Goal: Transaction & Acquisition: Book appointment/travel/reservation

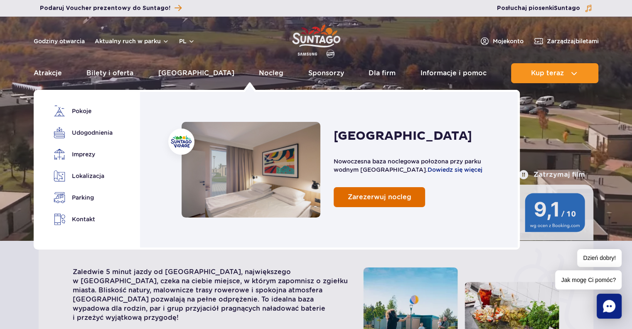
click at [371, 197] on span "Zarezerwuj nocleg" at bounding box center [380, 197] width 64 height 8
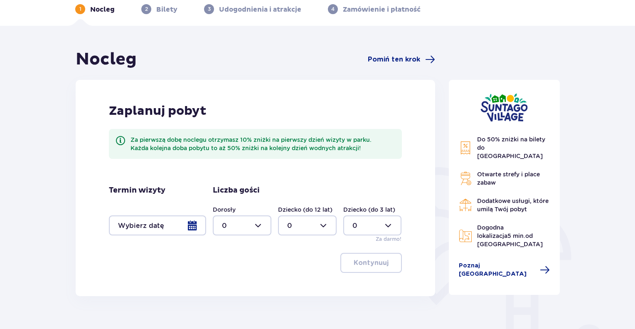
scroll to position [83, 0]
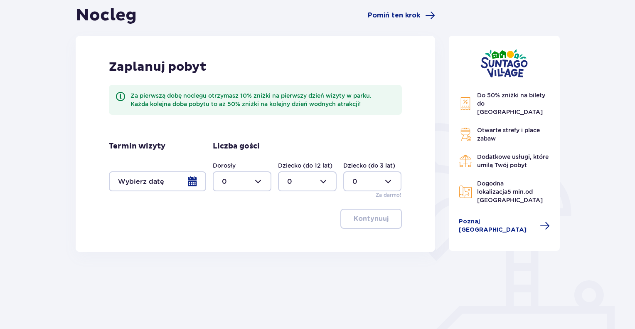
click at [196, 181] on div at bounding box center [157, 181] width 97 height 20
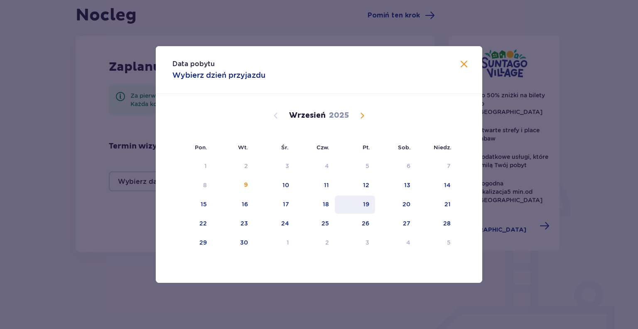
click at [371, 205] on div "19" at bounding box center [355, 204] width 40 height 18
click at [405, 204] on div "20" at bounding box center [407, 204] width 8 height 8
type input "19.09.25 - 20.09.25"
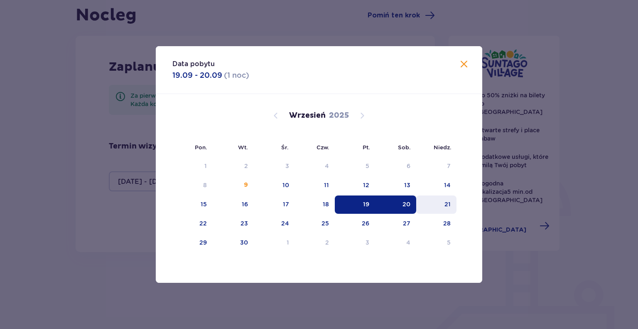
click at [444, 206] on div "21" at bounding box center [447, 204] width 6 height 8
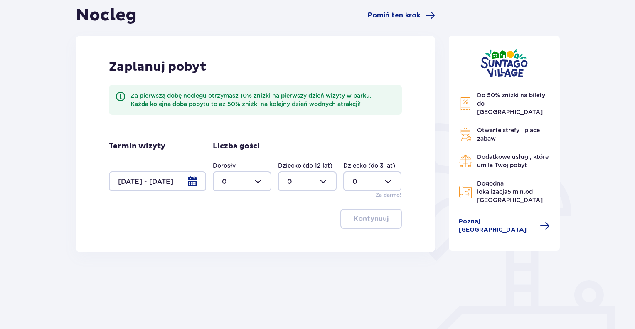
click at [263, 183] on div at bounding box center [242, 181] width 59 height 20
click at [226, 273] on div "4" at bounding box center [242, 276] width 40 height 9
type input "4"
click at [318, 184] on div at bounding box center [307, 181] width 59 height 20
click at [291, 242] on div "2" at bounding box center [307, 241] width 40 height 9
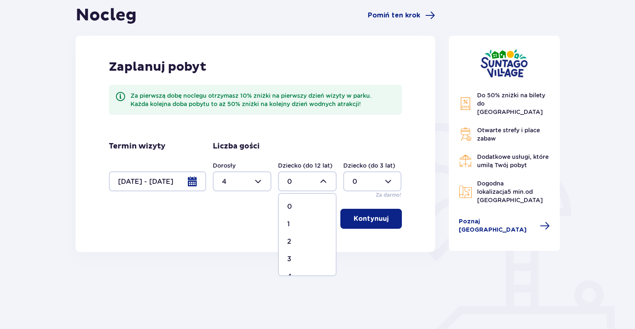
type input "2"
click at [369, 216] on p "Kontynuuj" at bounding box center [371, 218] width 35 height 9
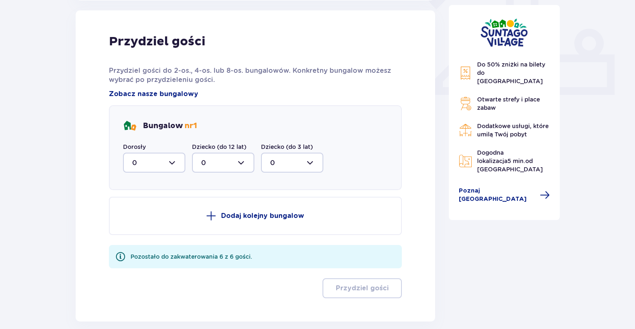
scroll to position [335, 0]
click at [181, 158] on div at bounding box center [154, 162] width 62 height 20
click at [136, 254] on div "4" at bounding box center [154, 257] width 44 height 9
type input "4"
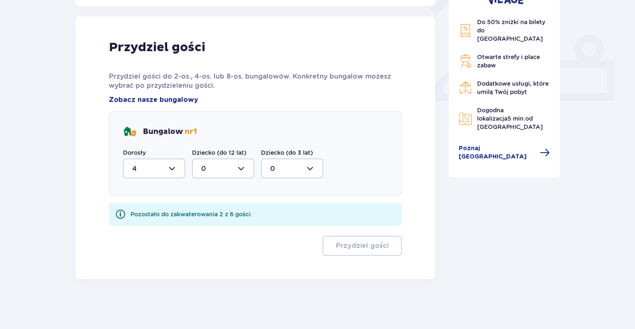
scroll to position [328, 0]
click at [245, 168] on div at bounding box center [223, 169] width 62 height 20
click at [206, 227] on div "2" at bounding box center [223, 228] width 44 height 9
type input "2"
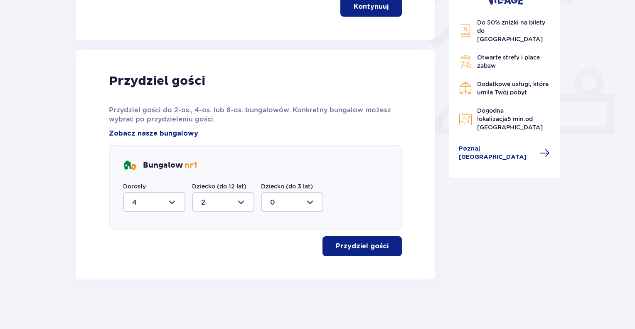
click at [351, 245] on p "Przydziel gości" at bounding box center [362, 245] width 53 height 9
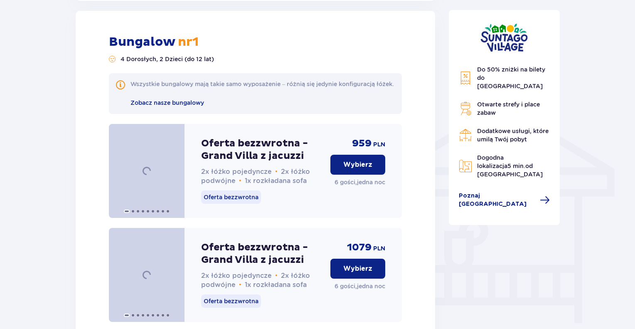
scroll to position [574, 0]
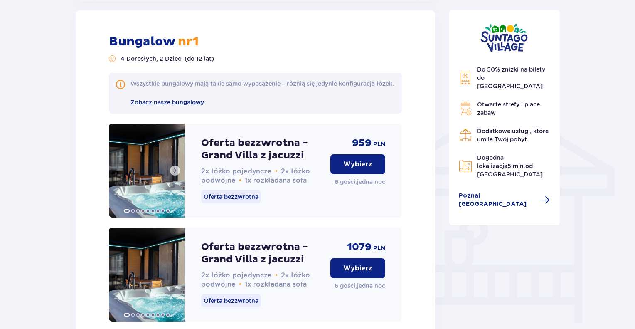
click at [140, 172] on img at bounding box center [147, 170] width 76 height 94
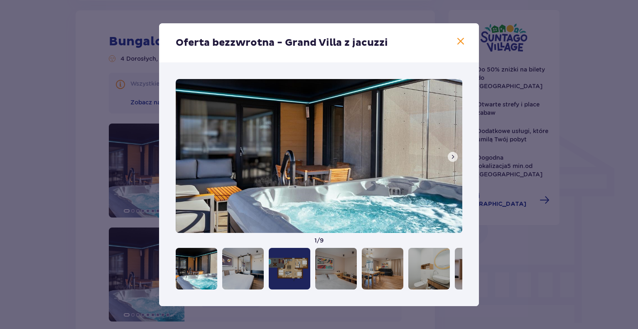
click at [453, 157] on span at bounding box center [452, 156] width 7 height 7
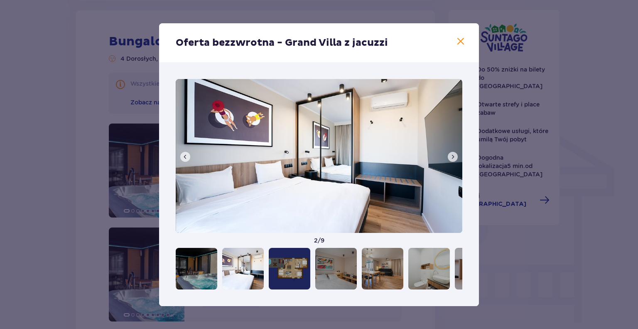
click at [453, 157] on span at bounding box center [452, 156] width 7 height 7
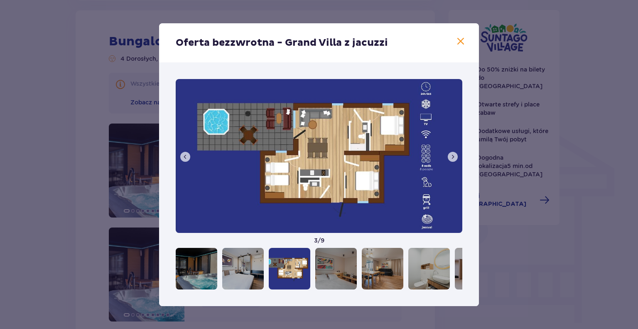
click at [453, 157] on span at bounding box center [452, 156] width 7 height 7
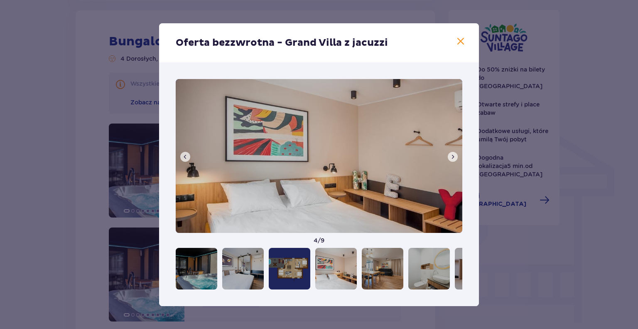
click at [453, 157] on span at bounding box center [452, 156] width 7 height 7
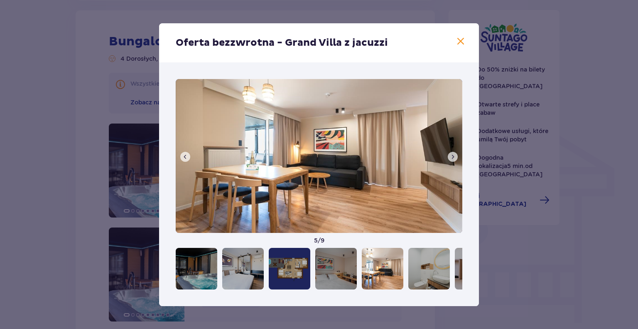
click at [469, 46] on div "Oferta bezzwrotna - Grand Villa z jacuzzi" at bounding box center [319, 42] width 320 height 39
click at [462, 42] on span at bounding box center [461, 42] width 10 height 10
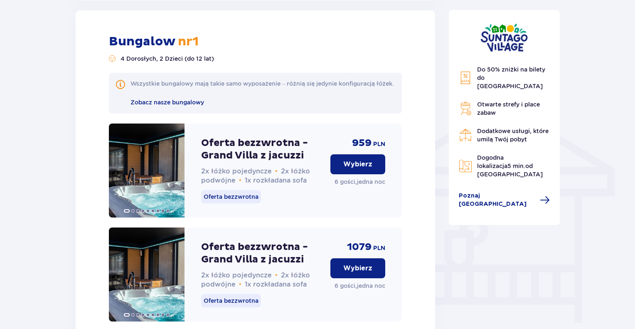
click at [360, 169] on p "Wybierz" at bounding box center [357, 164] width 29 height 9
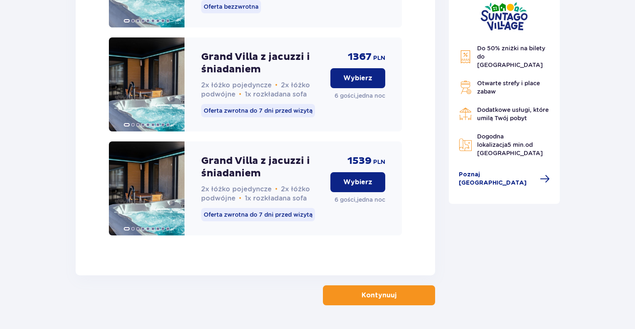
scroll to position [1322, 0]
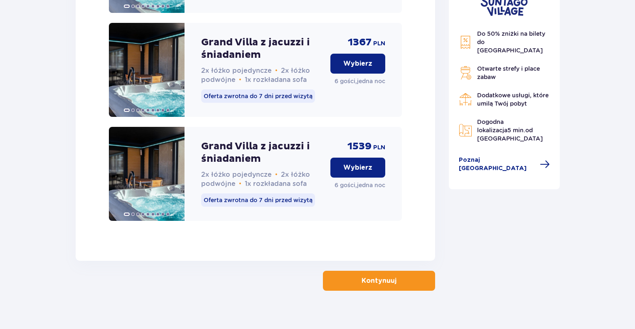
click at [370, 276] on p "Kontynuuj" at bounding box center [378, 280] width 35 height 9
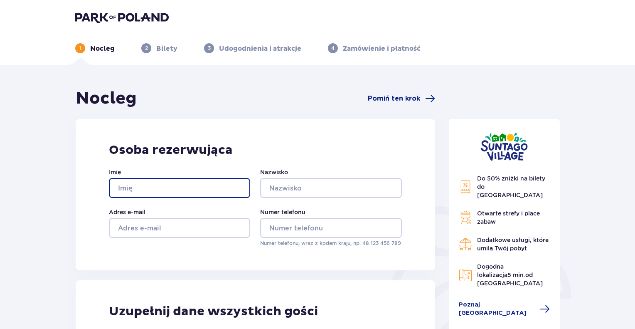
click at [176, 188] on input "Imię" at bounding box center [179, 188] width 141 height 20
type input "Remigiusz"
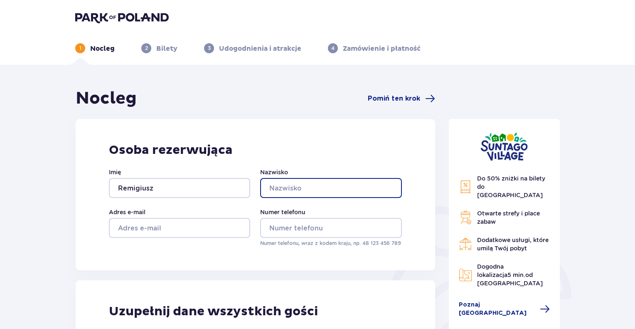
type input "Sołtys"
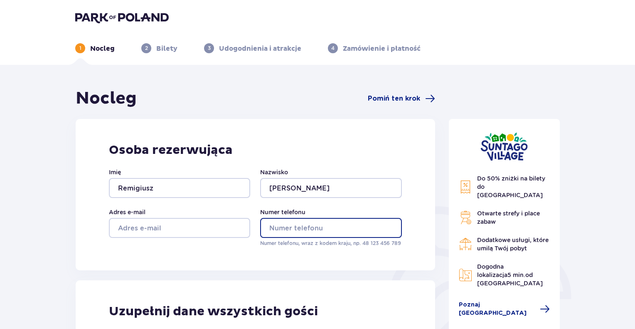
type input "791212282"
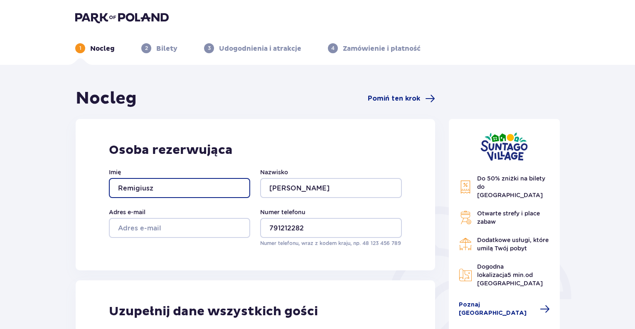
scroll to position [42, 0]
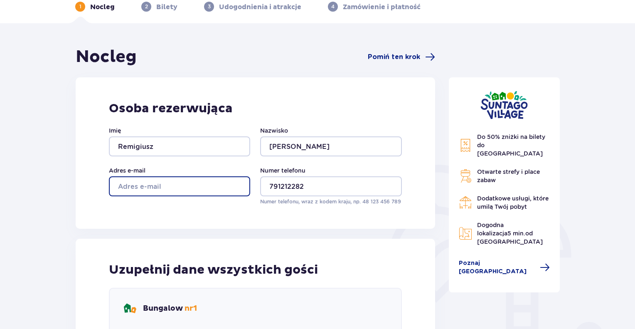
click at [168, 182] on input "Adres e-mail" at bounding box center [179, 186] width 141 height 20
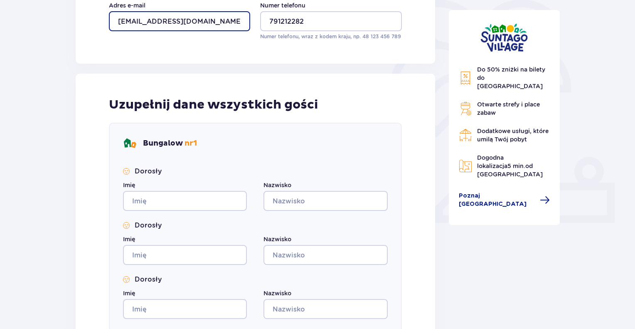
scroll to position [208, 0]
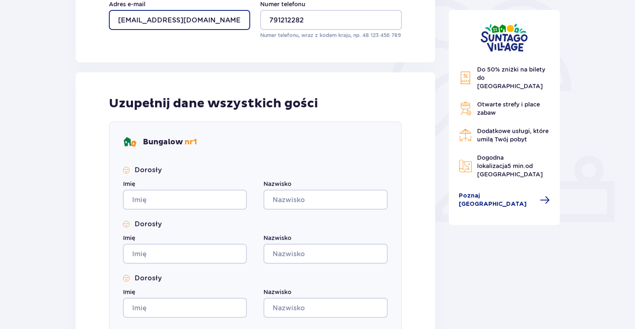
type input "remigues@wp.pl"
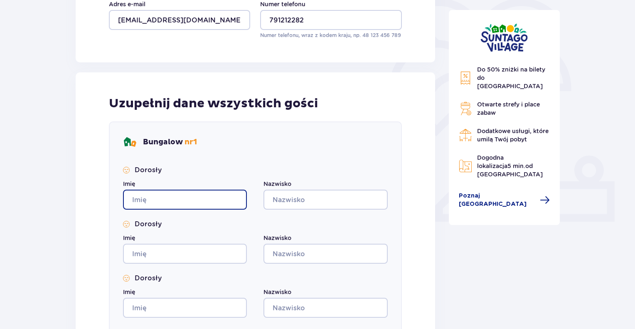
click at [180, 191] on input "Imię" at bounding box center [185, 199] width 124 height 20
type input "Remigiusz"
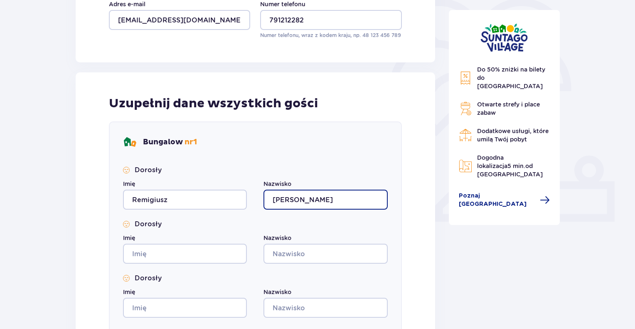
type input "Sołtys"
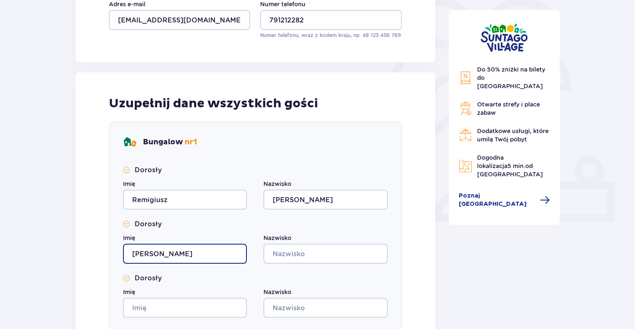
click at [185, 249] on input "paulina" at bounding box center [185, 253] width 124 height 20
type input "p"
type input "Beata"
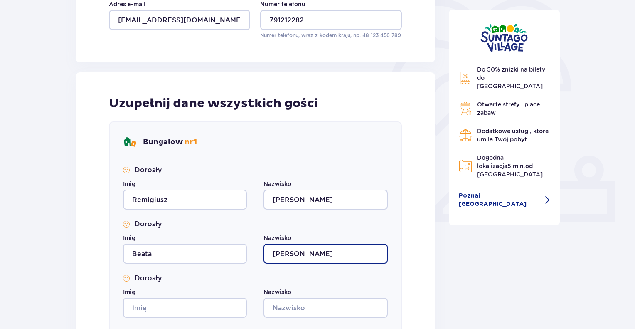
type input "Sołtys"
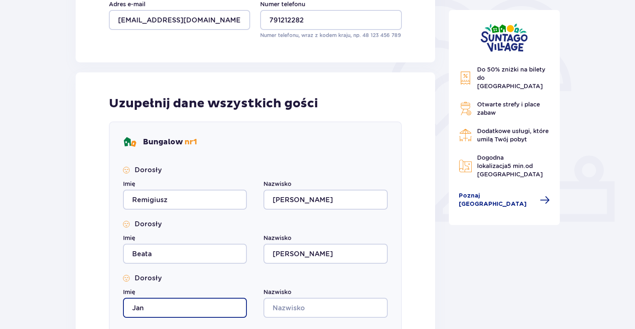
type input "Jan"
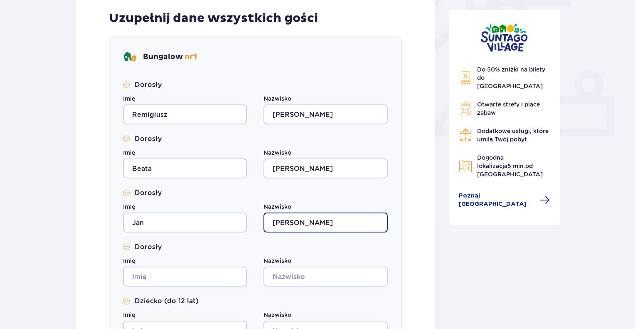
scroll to position [332, 0]
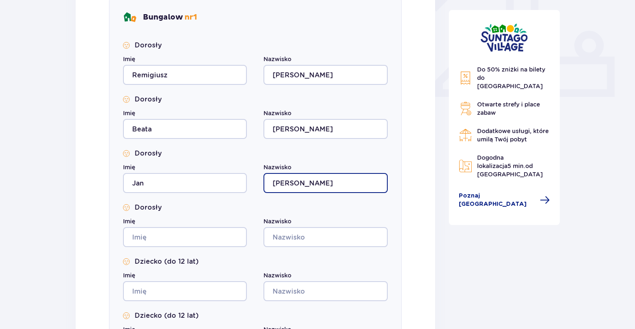
type input "Sołtys"
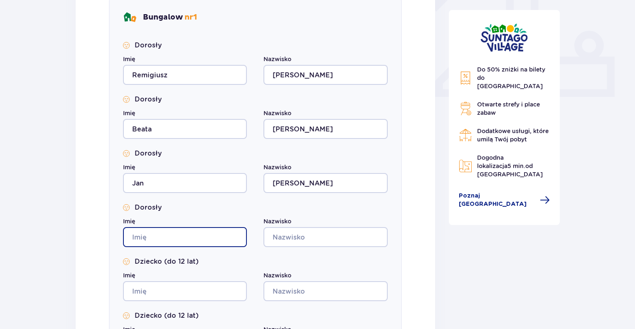
click at [177, 240] on input "Imię" at bounding box center [185, 237] width 124 height 20
type input "Paulina"
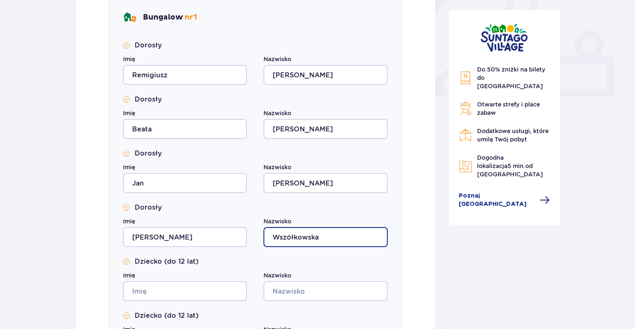
type input "Wszółkowska"
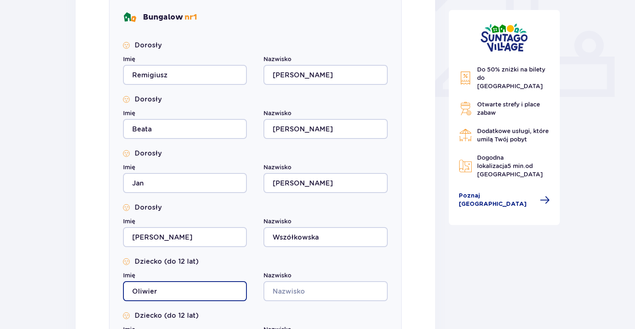
type input "Oliwier"
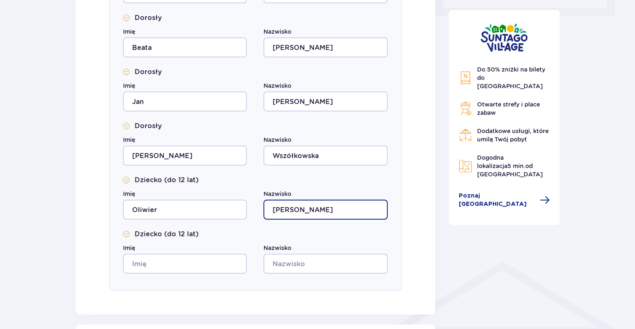
scroll to position [415, 0]
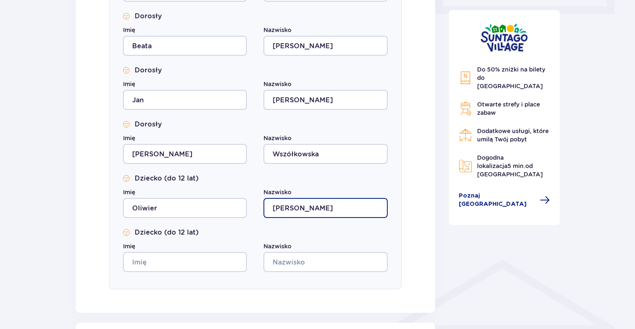
type input "Wszółkowski"
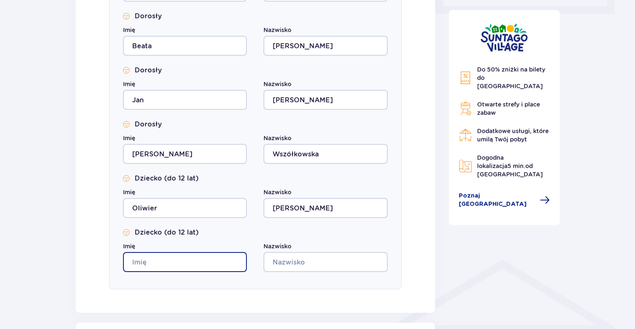
click at [166, 256] on input "Imię" at bounding box center [185, 262] width 124 height 20
type input "Adrian"
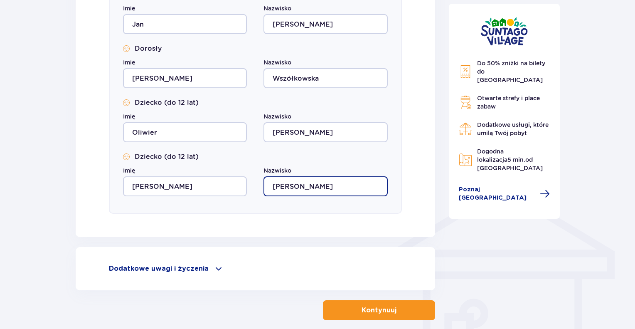
scroll to position [532, 0]
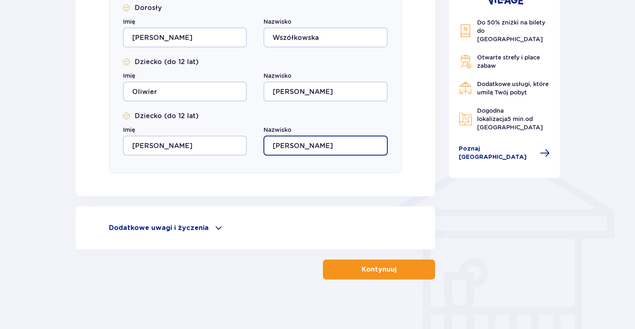
type input "Wszółkowski"
click at [364, 273] on p "Kontynuuj" at bounding box center [378, 269] width 35 height 9
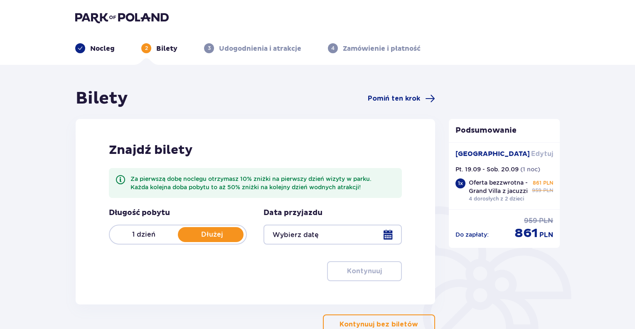
click at [537, 154] on span "Edytuj" at bounding box center [542, 153] width 22 height 9
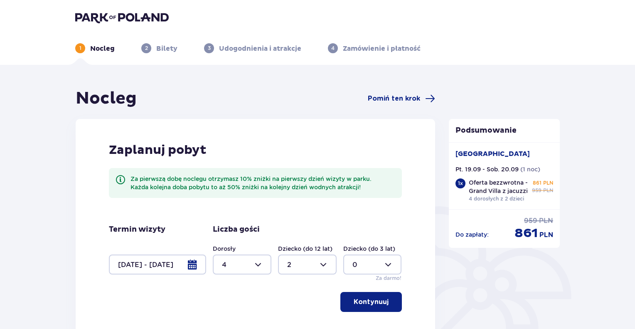
click at [190, 265] on div at bounding box center [157, 264] width 97 height 20
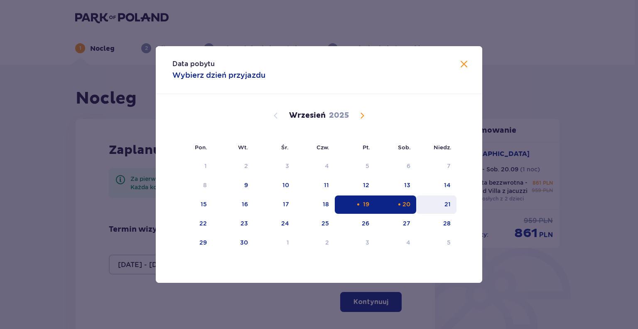
click at [437, 201] on div "21" at bounding box center [436, 204] width 40 height 18
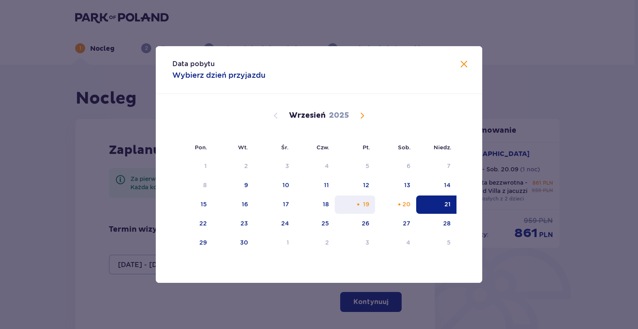
click at [354, 203] on div "19" at bounding box center [355, 204] width 40 height 18
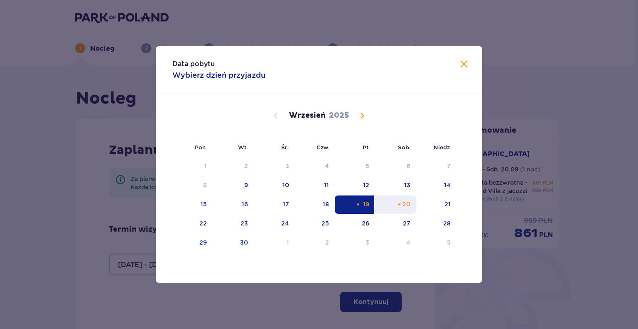
click at [397, 206] on div "Choose sobota, 20 września 2025 as your check-out date. It’s available." at bounding box center [399, 203] width 5 height 5
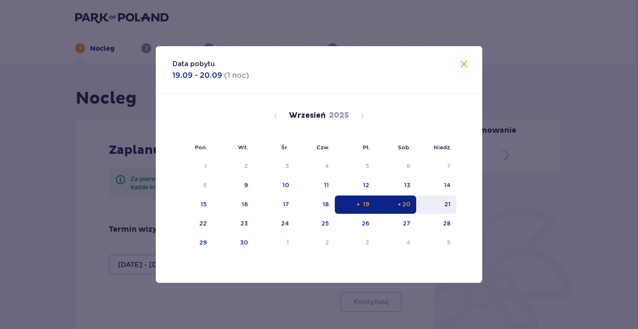
type input "19.09.25 - 20.09.25"
type input "0"
click at [445, 202] on div "21" at bounding box center [447, 204] width 6 height 8
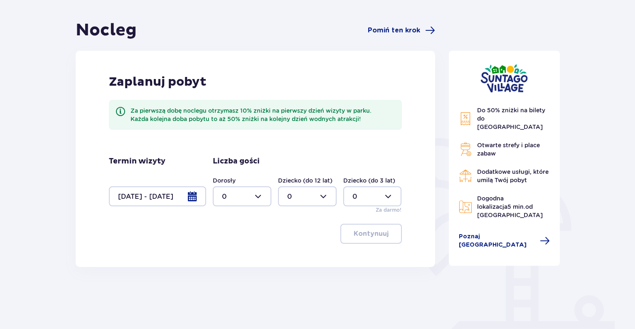
scroll to position [133, 0]
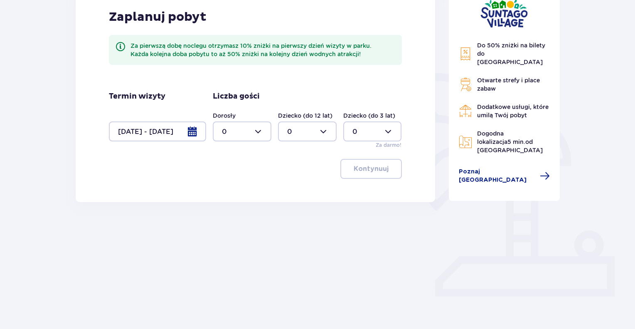
click at [194, 133] on div at bounding box center [157, 131] width 97 height 20
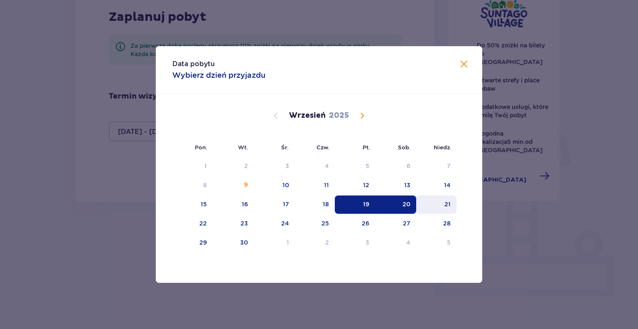
click at [447, 203] on div "21" at bounding box center [447, 204] width 6 height 8
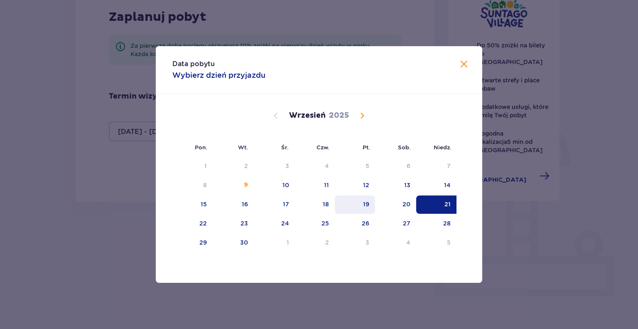
click at [357, 205] on div "19" at bounding box center [355, 204] width 40 height 18
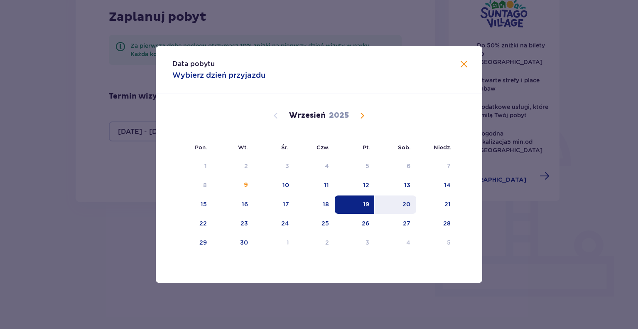
click at [398, 206] on div "20" at bounding box center [395, 204] width 41 height 18
click at [440, 204] on div "21" at bounding box center [436, 204] width 40 height 18
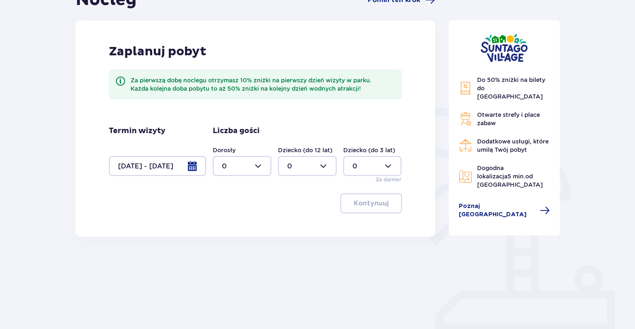
scroll to position [50, 0]
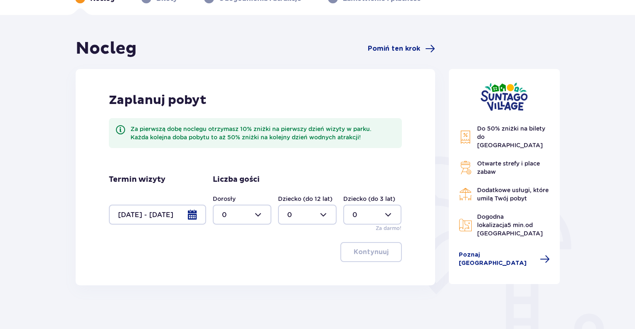
click at [194, 220] on div at bounding box center [157, 214] width 97 height 20
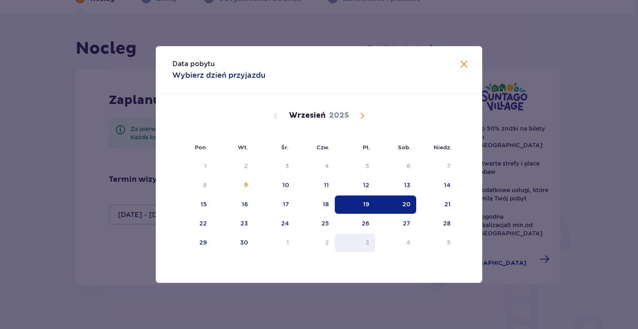
click at [365, 242] on div "3" at bounding box center [355, 242] width 40 height 18
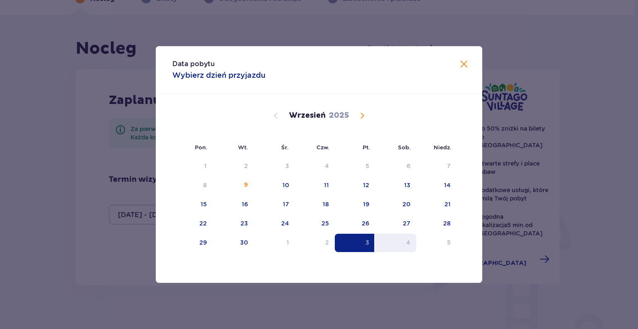
click at [413, 240] on div "4" at bounding box center [395, 242] width 41 height 18
type input "03.10.25 - 04.10.25"
click at [463, 246] on div "Sierpień 2025 28 29 30 31 1 2 3 4 5 6 7 8 9 10 11 12 13 14 15 16 17 18 19 20 21…" at bounding box center [319, 252] width 327 height 317
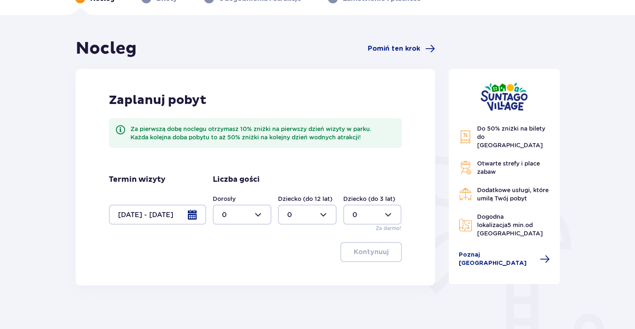
click at [196, 216] on div at bounding box center [157, 214] width 97 height 20
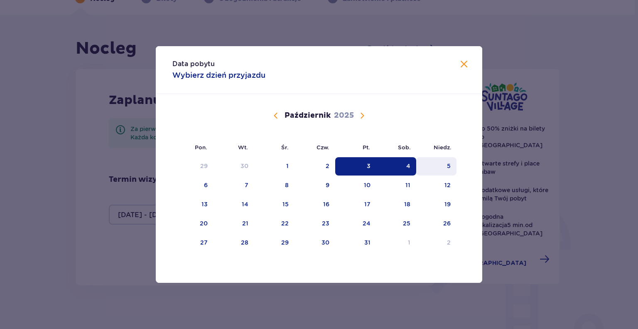
click at [441, 165] on div "5" at bounding box center [436, 166] width 40 height 18
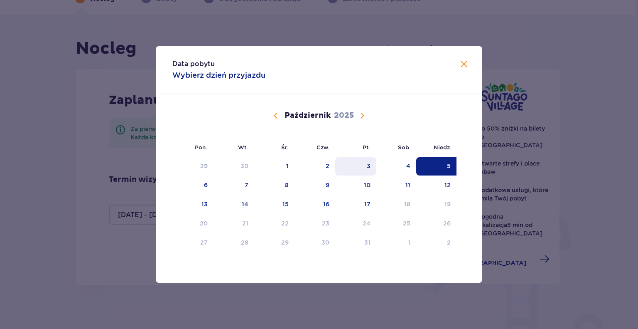
click at [371, 167] on div "3" at bounding box center [355, 166] width 41 height 18
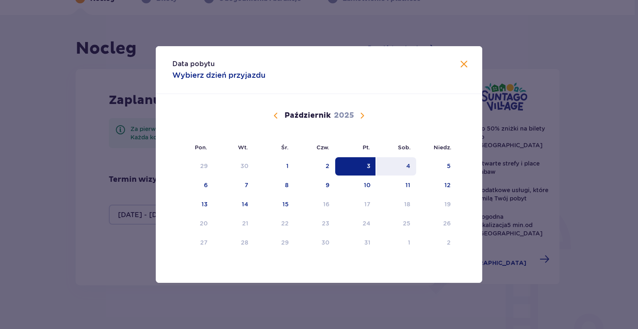
click at [393, 166] on div "4" at bounding box center [396, 166] width 40 height 18
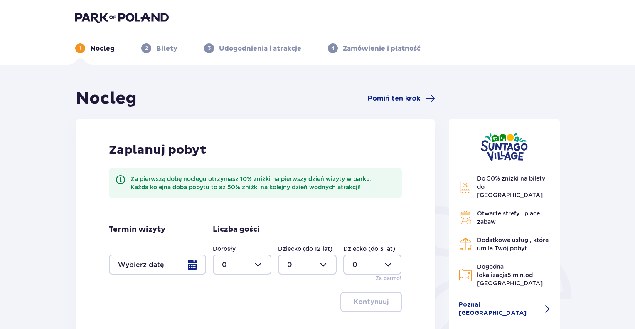
click at [127, 21] on img at bounding box center [121, 18] width 93 height 12
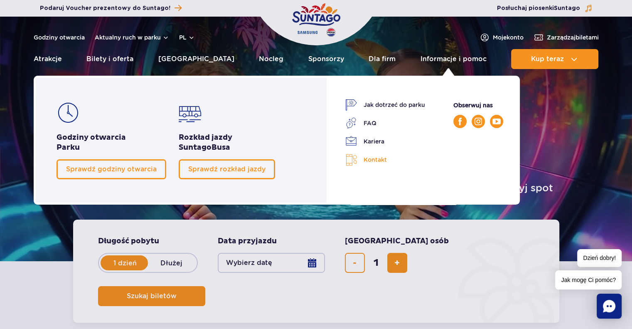
click at [362, 159] on link "Kontakt" at bounding box center [385, 160] width 80 height 12
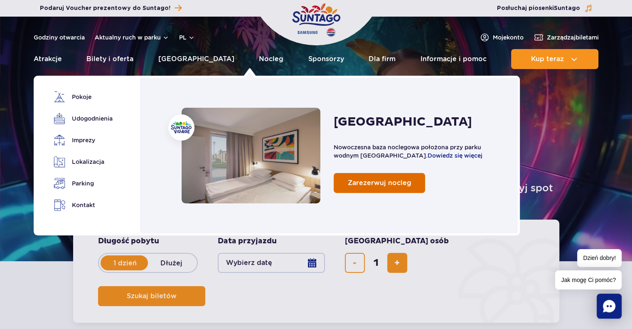
click at [361, 182] on span "Zarezerwuj nocleg" at bounding box center [380, 183] width 64 height 8
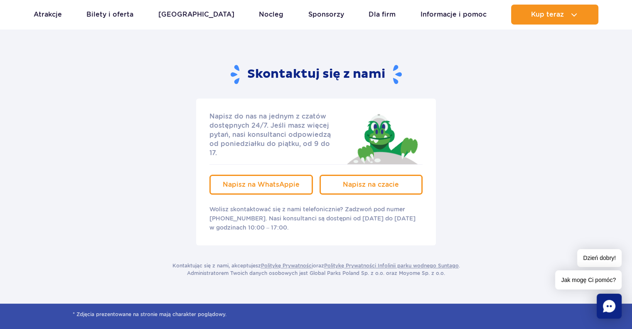
scroll to position [83, 0]
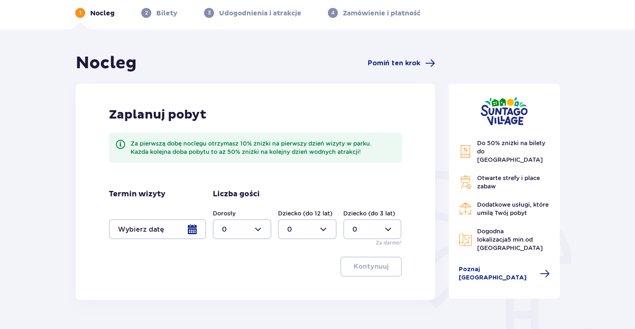
scroll to position [83, 0]
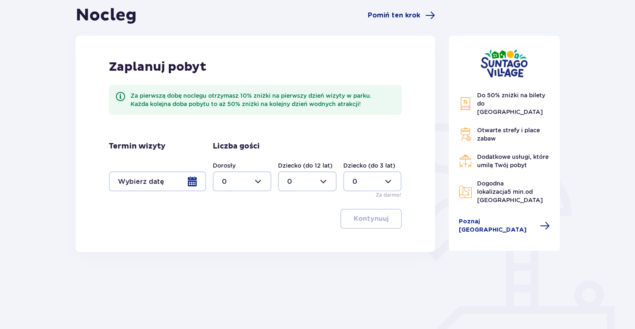
click at [191, 174] on div at bounding box center [157, 181] width 97 height 20
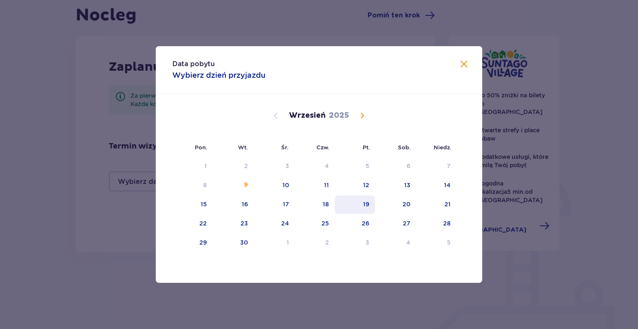
click at [368, 202] on div "19" at bounding box center [366, 204] width 6 height 8
click at [401, 200] on div "20" at bounding box center [395, 204] width 41 height 18
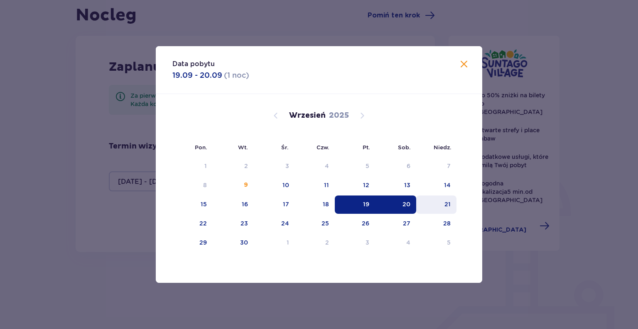
click at [452, 204] on div "Do 50% zniżki na bilety do parku Suntago Otwarte strefy i place zabaw Dodatkowe…" at bounding box center [504, 143] width 111 height 215
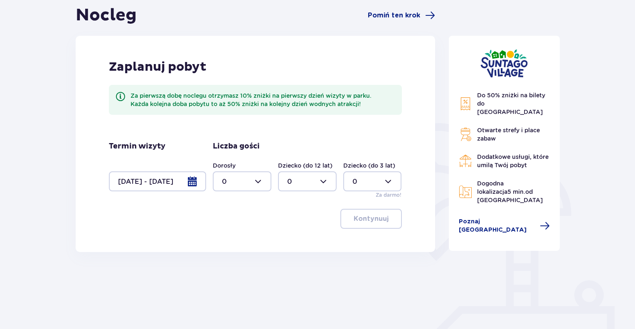
click at [193, 181] on div at bounding box center [157, 181] width 97 height 20
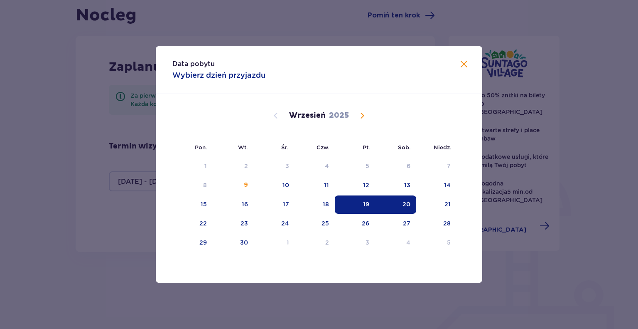
click at [360, 204] on div "19" at bounding box center [355, 204] width 40 height 18
click at [448, 204] on div "21" at bounding box center [447, 204] width 6 height 8
type input "19.09.25 - 21.09.25"
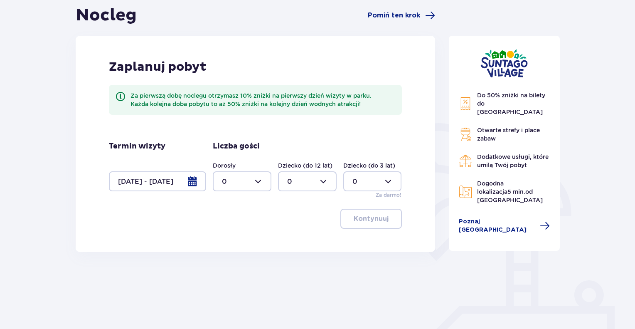
click at [260, 182] on div at bounding box center [242, 181] width 59 height 20
click at [228, 233] on div "4" at bounding box center [242, 234] width 40 height 9
type input "4"
click at [322, 179] on div at bounding box center [307, 181] width 59 height 20
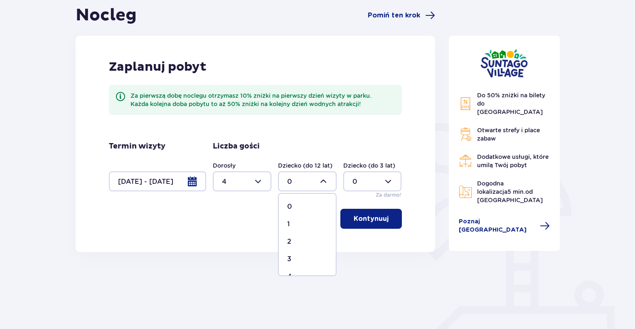
click at [290, 241] on p "2" at bounding box center [289, 241] width 4 height 9
type input "2"
click at [367, 219] on p "Kontynuuj" at bounding box center [371, 218] width 35 height 9
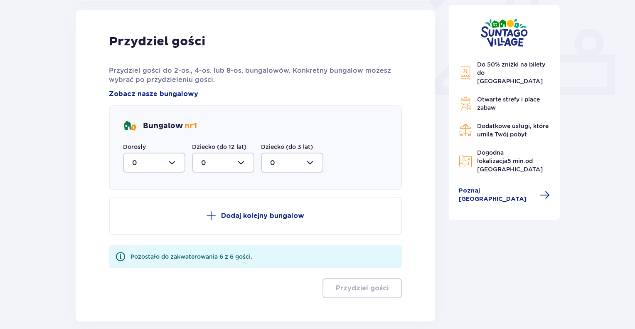
scroll to position [335, 0]
click at [171, 159] on div at bounding box center [154, 162] width 62 height 20
click at [135, 243] on p "4" at bounding box center [134, 243] width 5 height 9
type input "4"
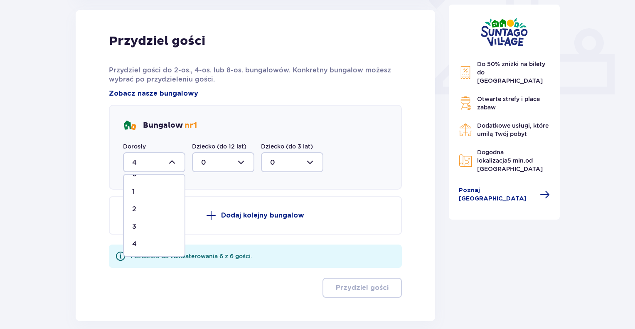
scroll to position [328, 0]
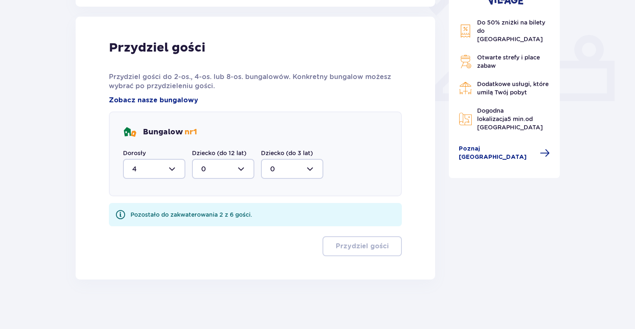
click at [244, 167] on div at bounding box center [223, 169] width 62 height 20
click at [205, 224] on div "2" at bounding box center [223, 228] width 44 height 9
type input "2"
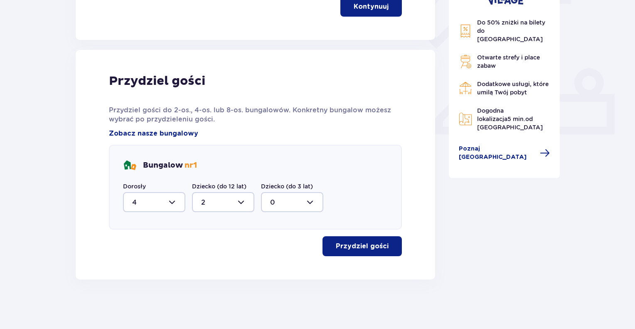
click at [355, 239] on button "Przydziel gości" at bounding box center [361, 246] width 79 height 20
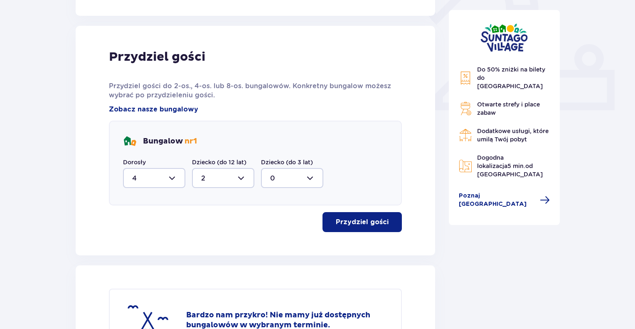
scroll to position [388, 0]
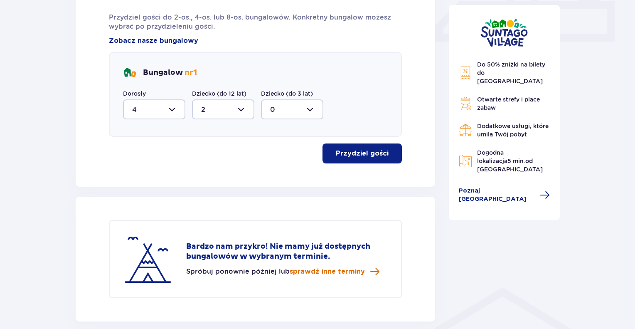
click at [312, 270] on span "sprawdź inne terminy" at bounding box center [327, 271] width 75 height 9
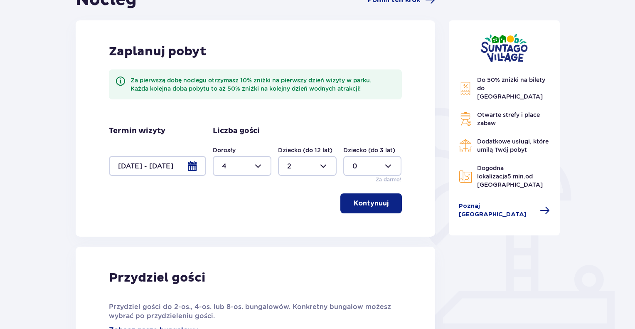
scroll to position [98, 0]
click at [194, 167] on div at bounding box center [157, 166] width 97 height 20
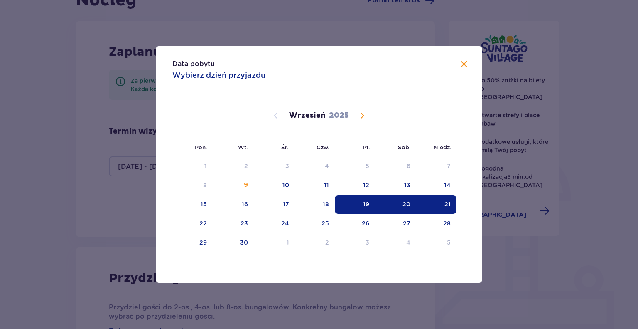
click at [467, 59] on span at bounding box center [464, 64] width 10 height 10
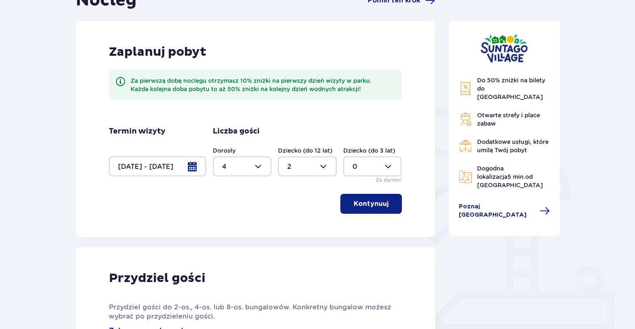
click at [189, 167] on div at bounding box center [157, 166] width 97 height 20
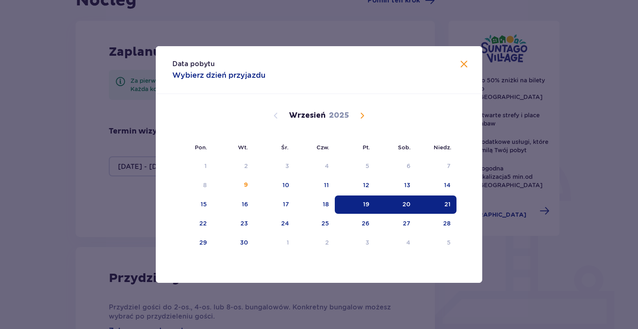
click at [465, 65] on span at bounding box center [464, 64] width 10 height 10
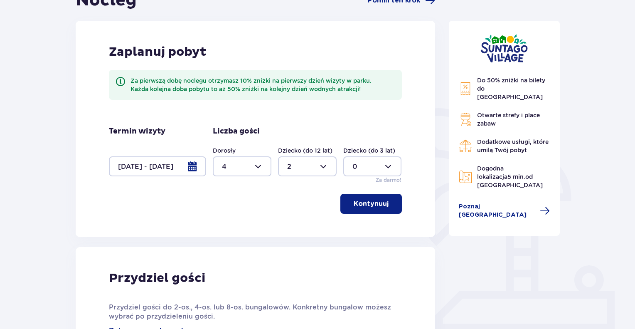
click at [368, 199] on p "Kontynuuj" at bounding box center [371, 203] width 35 height 9
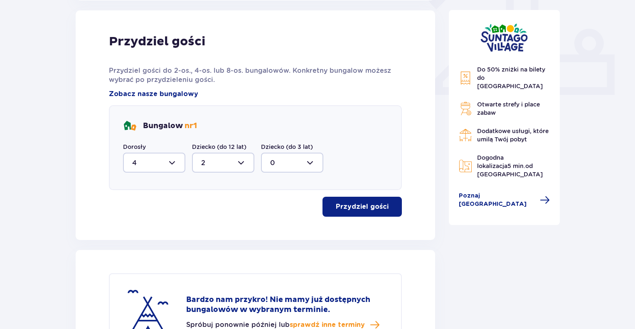
scroll to position [335, 0]
click at [177, 162] on div at bounding box center [154, 162] width 62 height 20
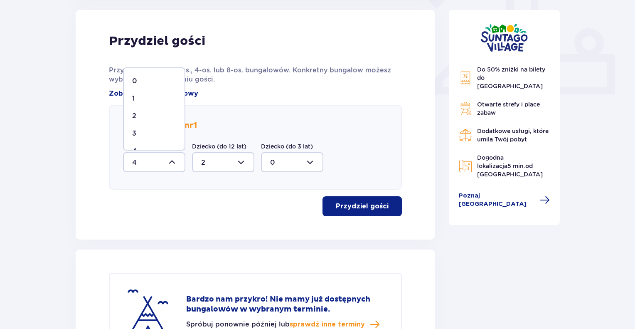
click at [136, 113] on div "2" at bounding box center [154, 115] width 44 height 9
type input "2"
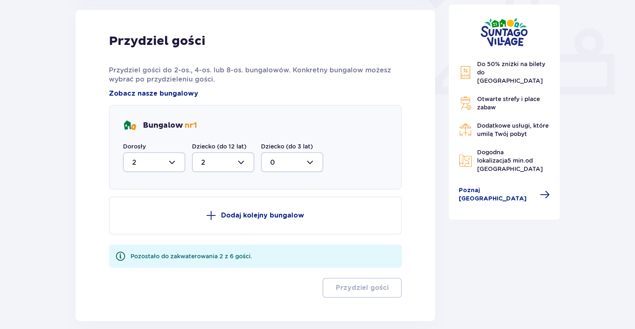
click at [228, 217] on p "Dodaj kolejny bungalow" at bounding box center [262, 215] width 83 height 9
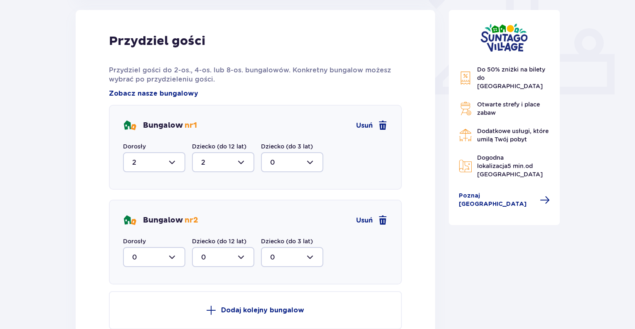
click at [177, 255] on div at bounding box center [154, 257] width 62 height 20
click at [138, 229] on div "2" at bounding box center [154, 231] width 44 height 9
type input "2"
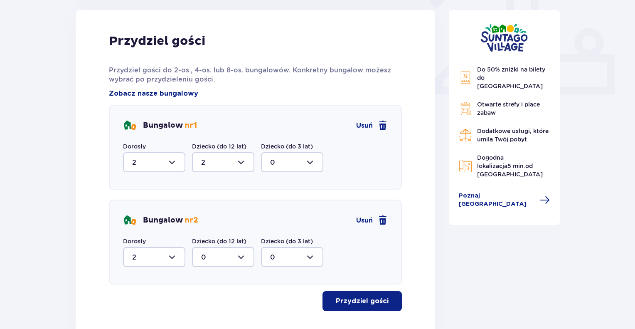
click at [353, 302] on p "Przydziel gości" at bounding box center [362, 300] width 53 height 9
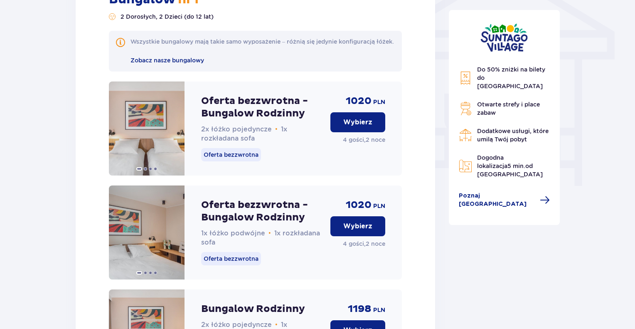
scroll to position [710, 0]
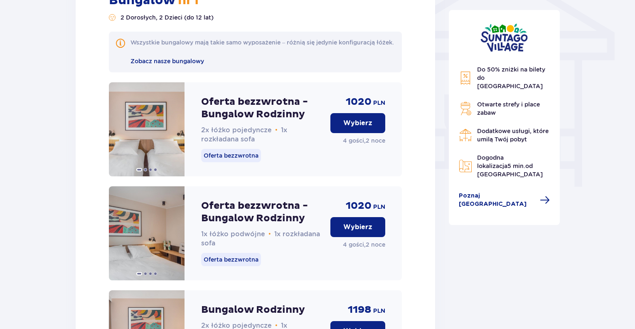
click at [357, 128] on p "Wybierz" at bounding box center [357, 122] width 29 height 9
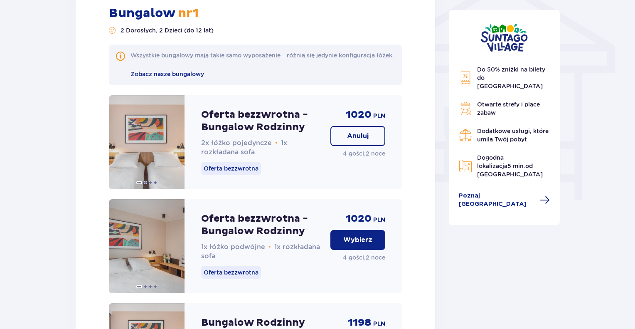
scroll to position [666, 0]
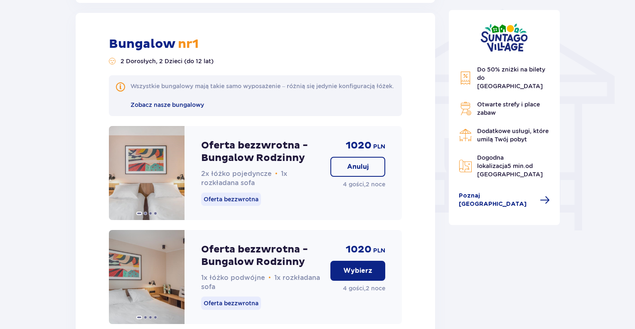
click at [364, 171] on p "Anuluj" at bounding box center [358, 166] width 22 height 9
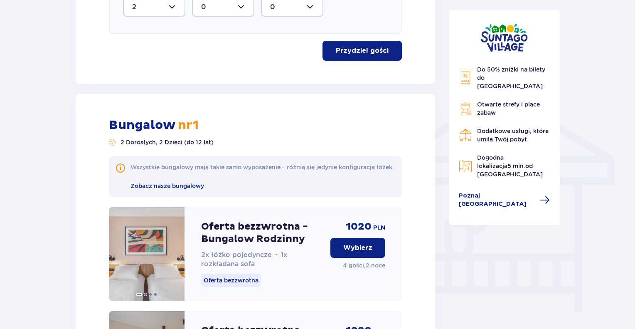
scroll to position [583, 0]
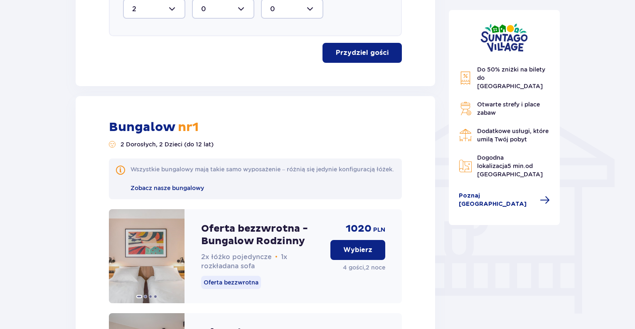
click at [366, 254] on p "Wybierz" at bounding box center [357, 249] width 29 height 9
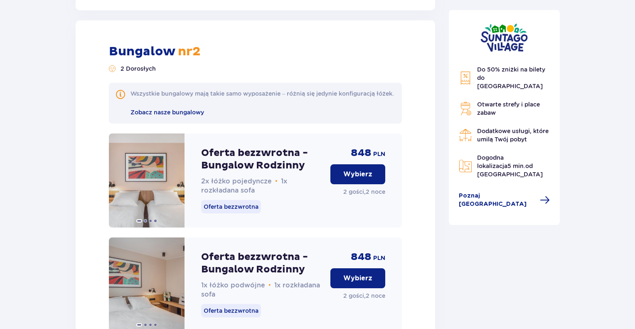
scroll to position [1663, 0]
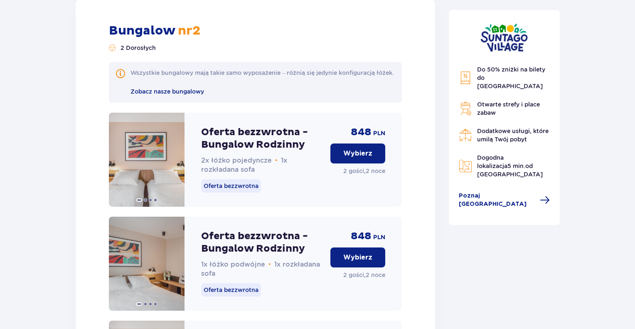
click at [358, 158] on p "Wybierz" at bounding box center [357, 153] width 29 height 9
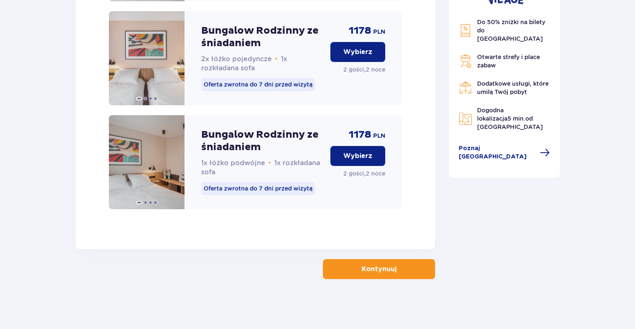
scroll to position [2409, 0]
click at [388, 271] on p "Kontynuuj" at bounding box center [378, 268] width 35 height 9
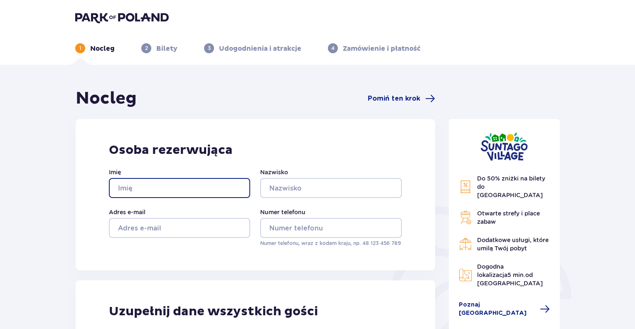
click at [161, 188] on input "Imię" at bounding box center [179, 188] width 141 height 20
type input "Remigiusz"
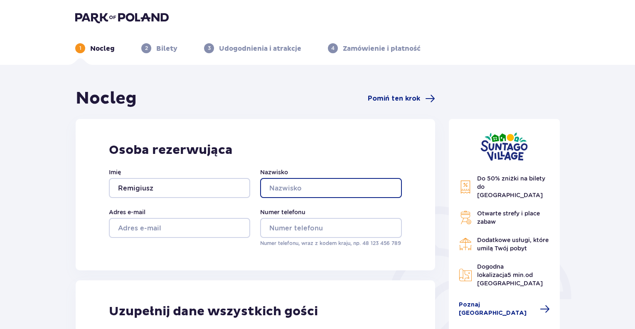
type input "Sołtys"
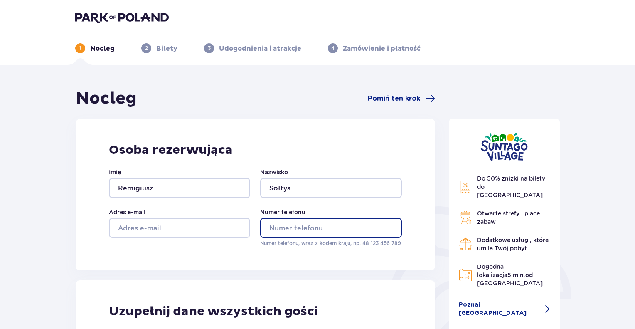
type input "791212282"
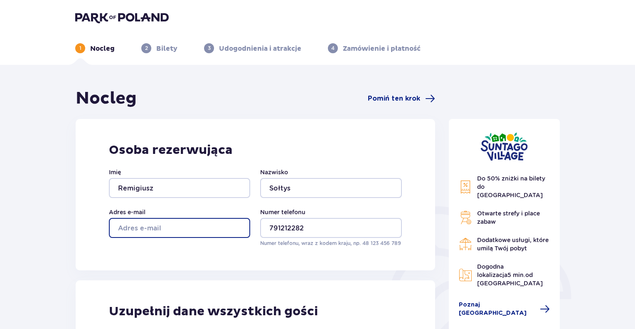
click at [176, 220] on input "Adres e-mail" at bounding box center [179, 228] width 141 height 20
type input "R"
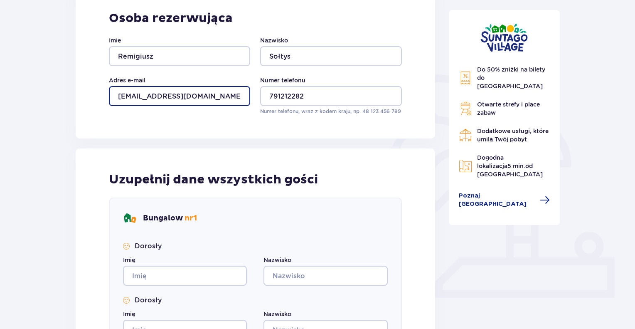
scroll to position [249, 0]
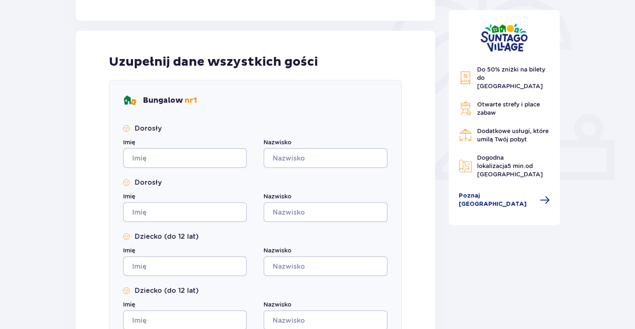
type input "remigues@wp.pl"
click at [173, 159] on input "Imię" at bounding box center [185, 158] width 124 height 20
type input "Remigiusz"
type input "Sołtys"
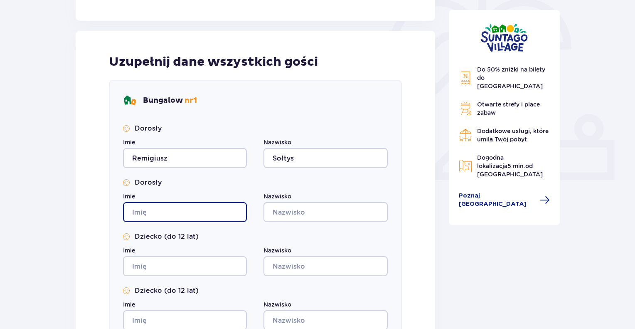
click at [154, 214] on input "Imię" at bounding box center [185, 212] width 124 height 20
type input "Paulina"
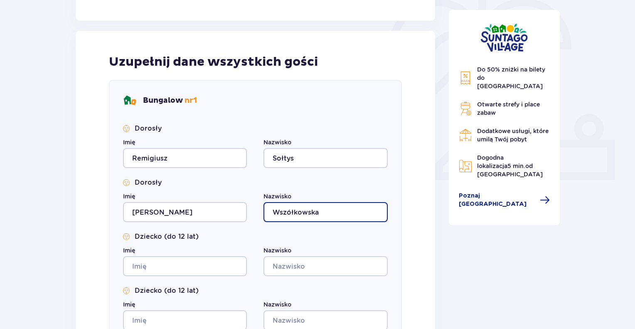
type input "Wszółkowska"
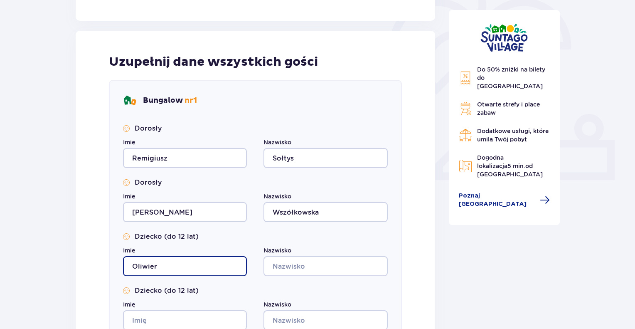
type input "Oliwier"
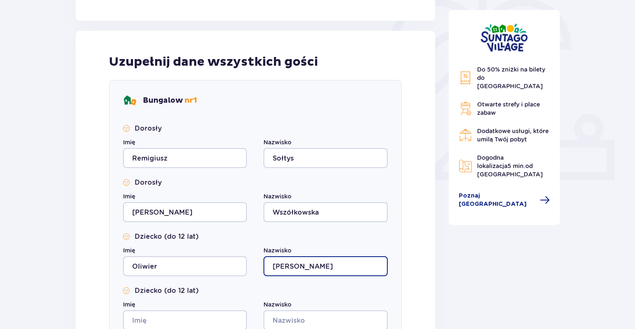
type input "Wszółkowski"
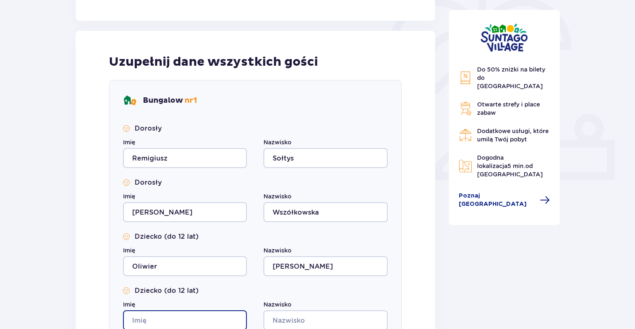
scroll to position [250, 0]
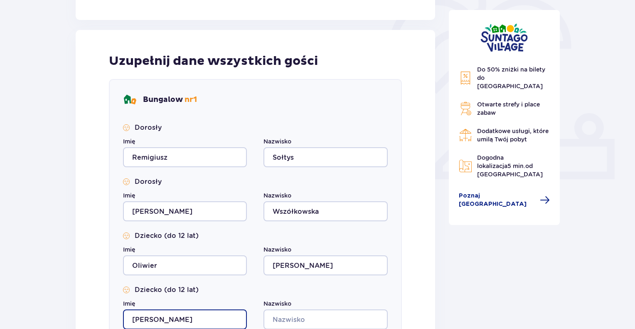
type input "Adrian"
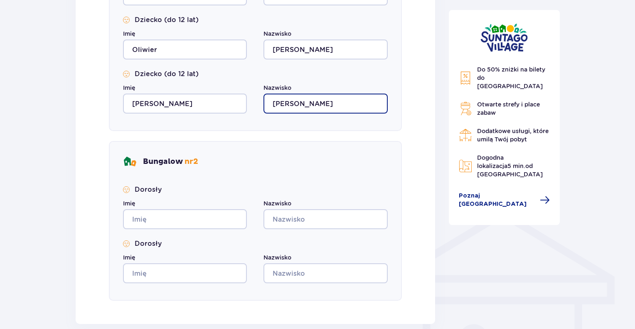
scroll to position [541, 0]
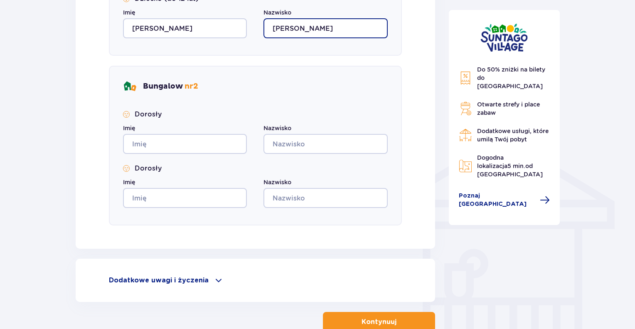
type input "Wszółkowski"
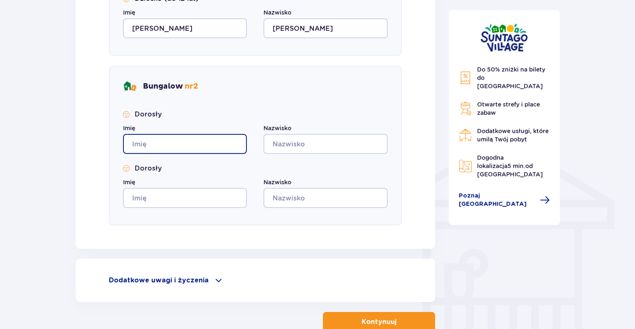
click at [155, 145] on input "Imię" at bounding box center [185, 144] width 124 height 20
type input "Jan"
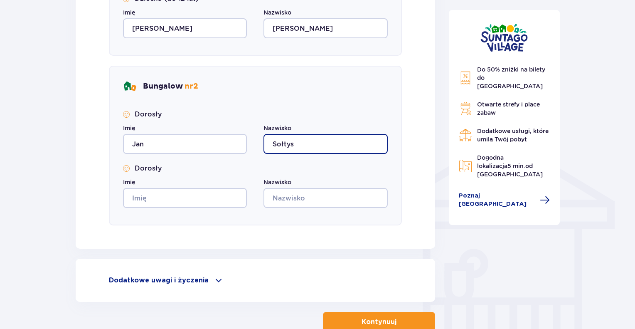
type input "Sołtys"
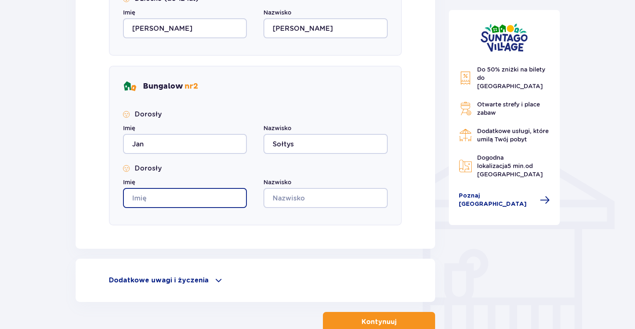
click at [156, 197] on input "Imię" at bounding box center [185, 198] width 124 height 20
type input "Beata"
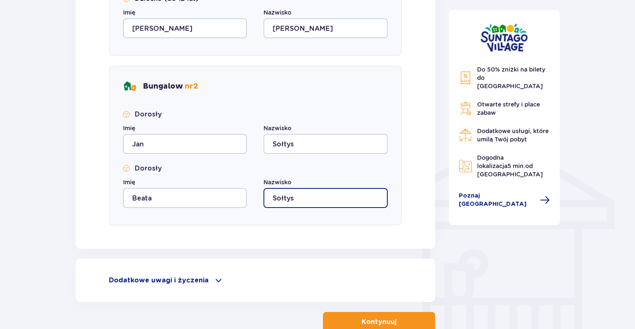
type input "Sołtys"
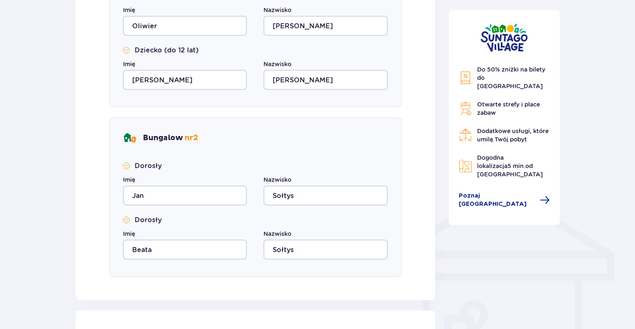
scroll to position [582, 0]
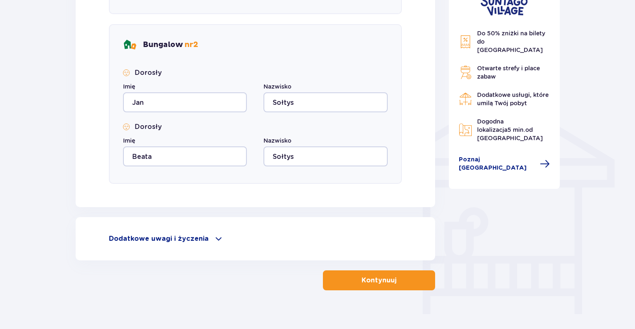
click at [391, 280] on button "Kontynuuj" at bounding box center [379, 280] width 112 height 20
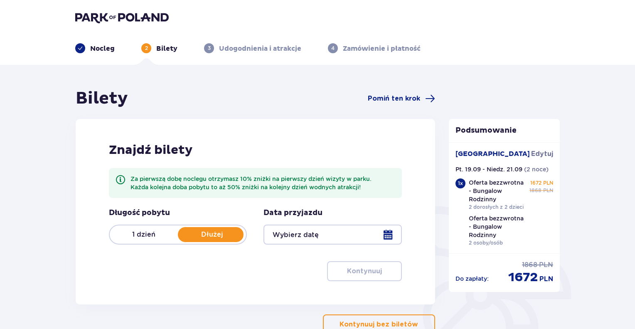
click at [382, 231] on div at bounding box center [332, 234] width 138 height 20
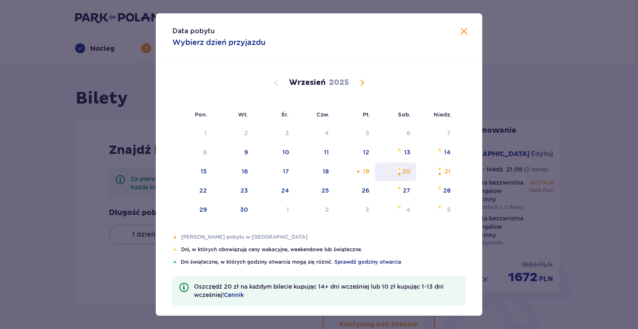
click at [405, 169] on div "20" at bounding box center [407, 171] width 8 height 8
click at [403, 167] on div "20" at bounding box center [407, 171] width 8 height 8
type input "20.09.25"
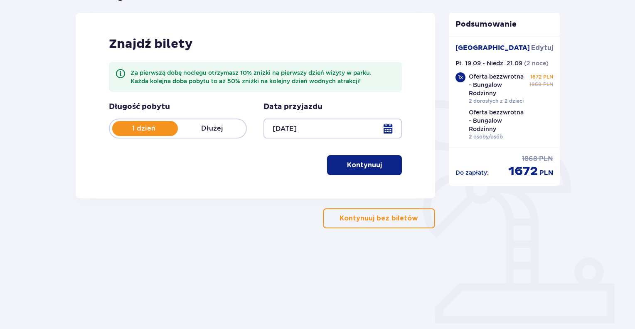
scroll to position [114, 0]
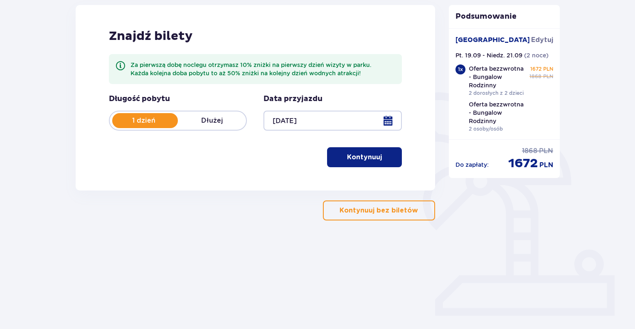
click at [364, 157] on p "Kontynuuj" at bounding box center [364, 156] width 35 height 9
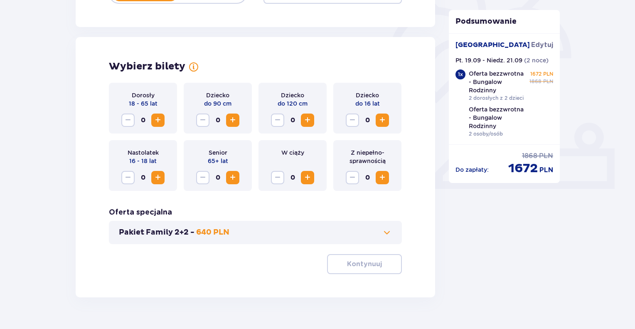
scroll to position [259, 0]
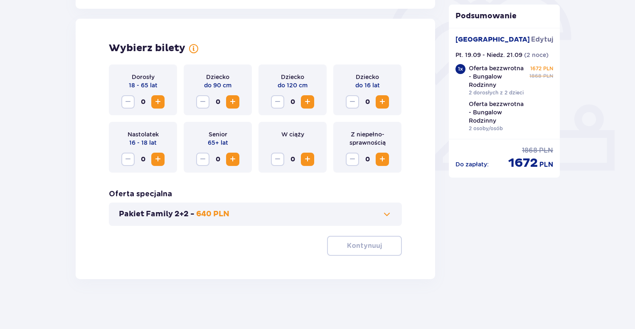
click at [160, 100] on span "Increase" at bounding box center [158, 102] width 10 height 10
click at [311, 102] on span "Increase" at bounding box center [307, 102] width 10 height 10
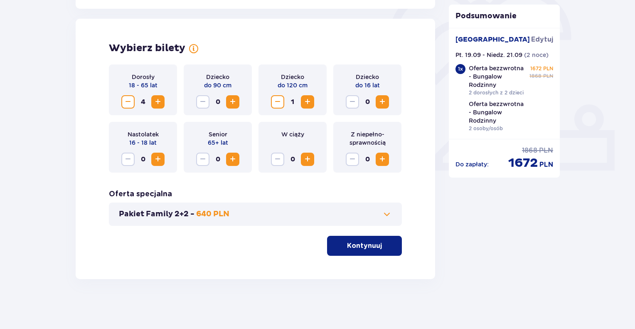
click at [384, 103] on span "Increase" at bounding box center [382, 102] width 10 height 10
click at [366, 244] on p "Kontynuuj" at bounding box center [364, 245] width 35 height 9
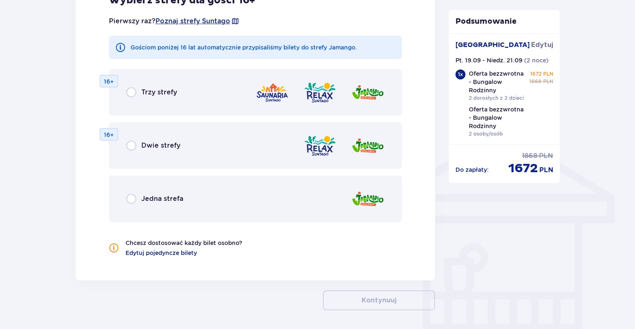
scroll to position [578, 0]
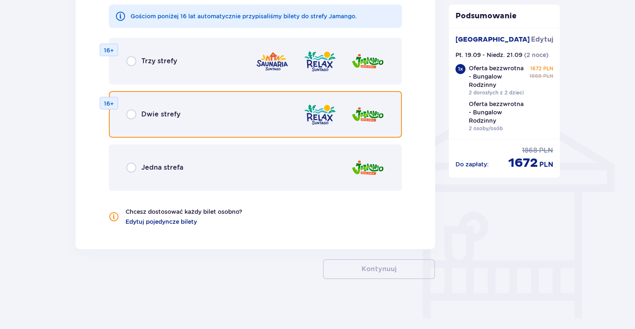
click at [134, 114] on input "radio" at bounding box center [131, 114] width 10 height 10
radio input "true"
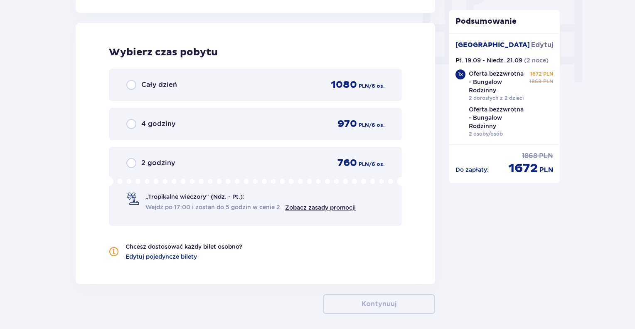
scroll to position [817, 0]
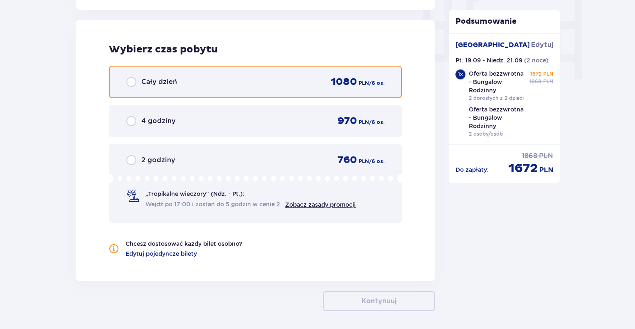
click at [128, 81] on input "radio" at bounding box center [131, 82] width 10 height 10
radio input "true"
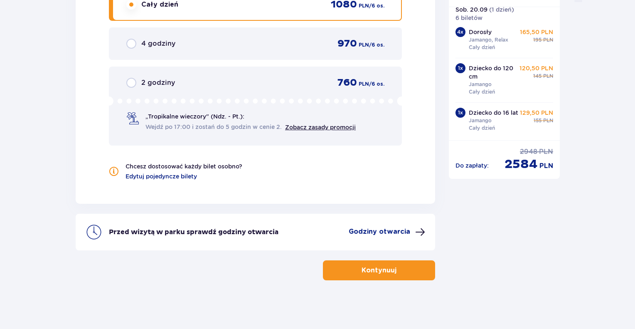
scroll to position [142, 0]
click at [386, 266] on p "Kontynuuj" at bounding box center [378, 269] width 35 height 9
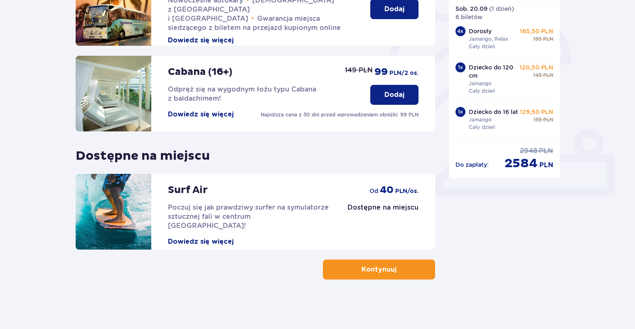
click at [371, 267] on p "Kontynuuj" at bounding box center [378, 269] width 35 height 9
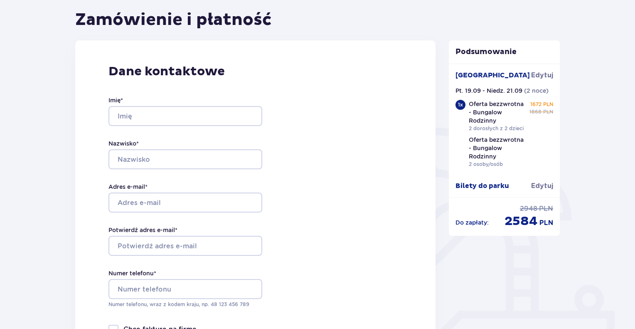
scroll to position [83, 0]
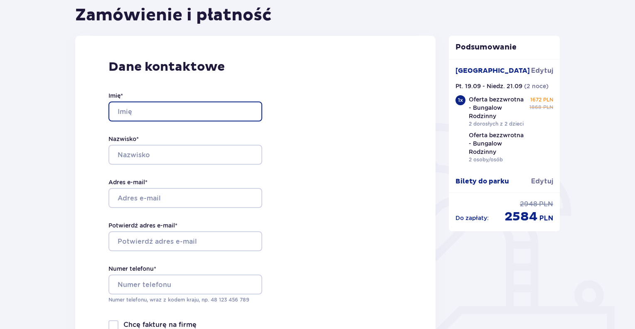
click at [150, 105] on input "Imię *" at bounding box center [185, 111] width 154 height 20
type input "Remigiusz"
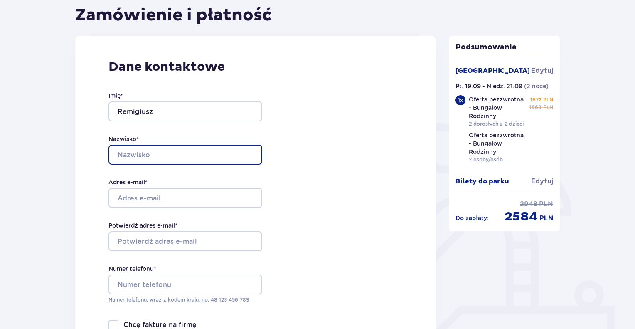
type input "Sołtys"
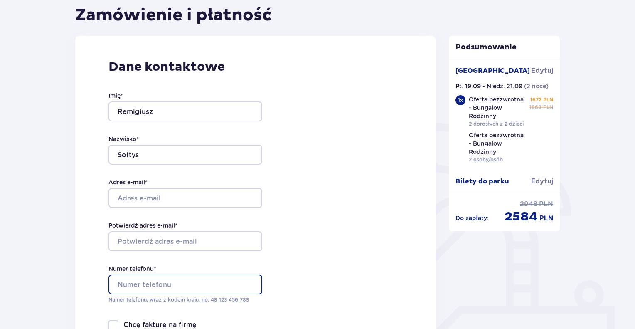
type input "791212282"
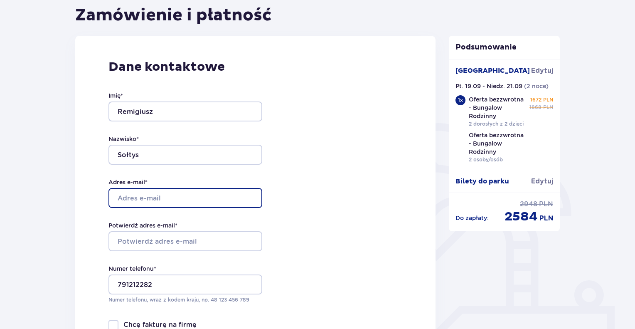
click at [177, 197] on input "Adres e-mail *" at bounding box center [185, 198] width 154 height 20
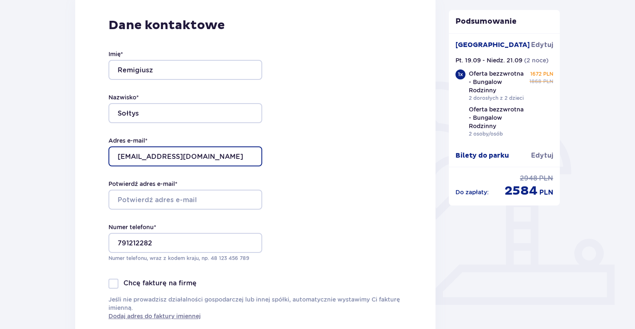
type input "remigues@wp.pl"
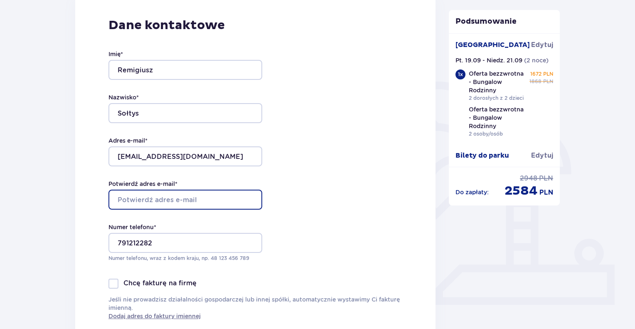
click at [161, 200] on input "Potwierdź adres e-mail *" at bounding box center [185, 199] width 154 height 20
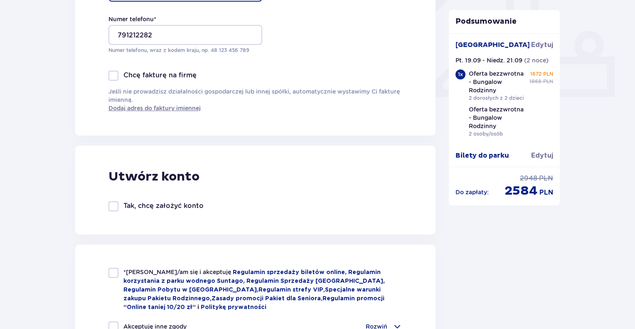
scroll to position [374, 0]
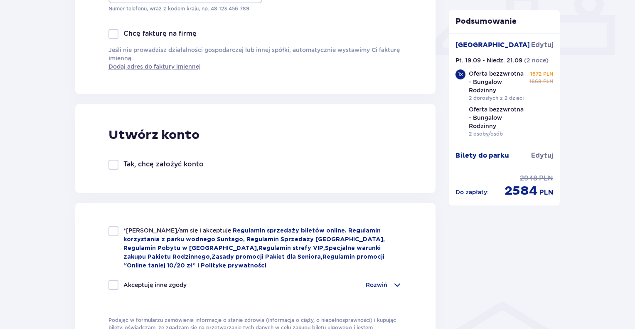
type input "remigues@wp.pl"
click at [113, 232] on div at bounding box center [113, 231] width 10 height 10
checkbox input "true"
click at [116, 282] on div at bounding box center [113, 285] width 10 height 10
checkbox input "true"
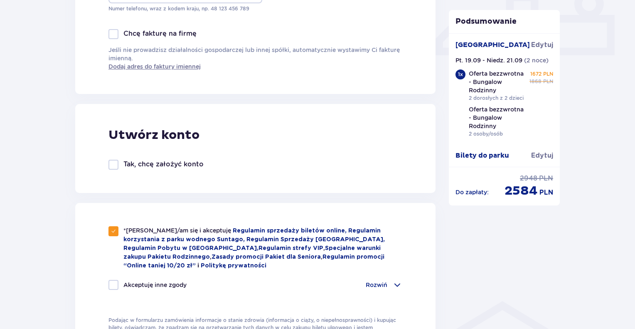
checkbox input "true"
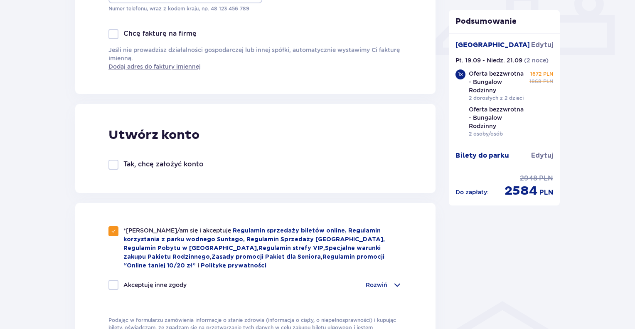
checkbox input "true"
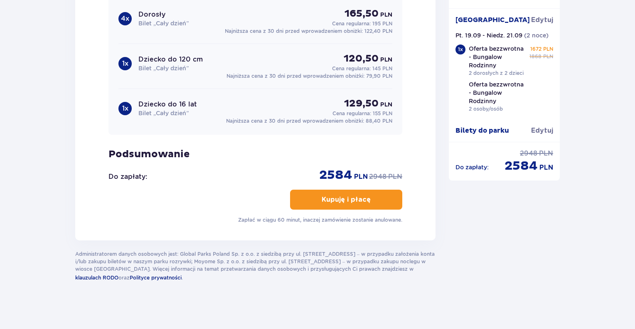
scroll to position [951, 0]
click at [354, 197] on p "Kupuję i płacę" at bounding box center [346, 198] width 49 height 9
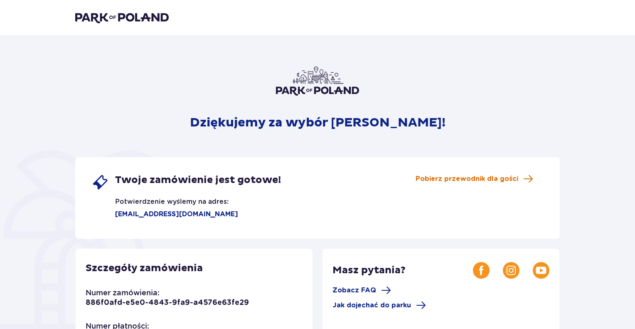
click at [467, 177] on span "Pobierz przewodnik dla gości" at bounding box center [466, 178] width 103 height 9
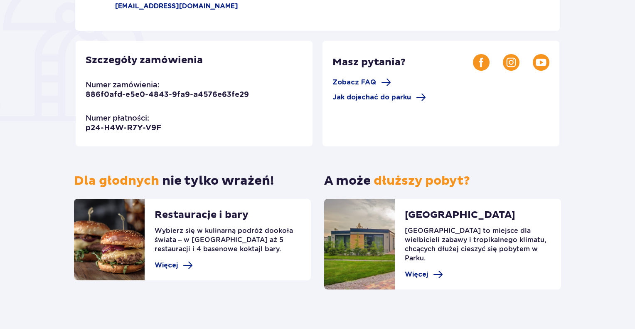
scroll to position [209, 0]
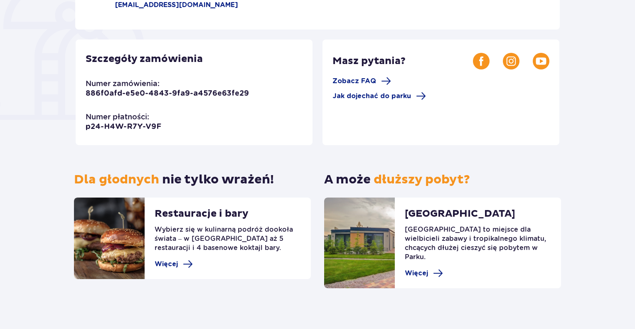
click at [434, 211] on p "[GEOGRAPHIC_DATA]" at bounding box center [460, 215] width 110 height 17
click at [376, 235] on img at bounding box center [359, 242] width 71 height 91
click at [419, 268] on span "Więcej" at bounding box center [416, 272] width 23 height 9
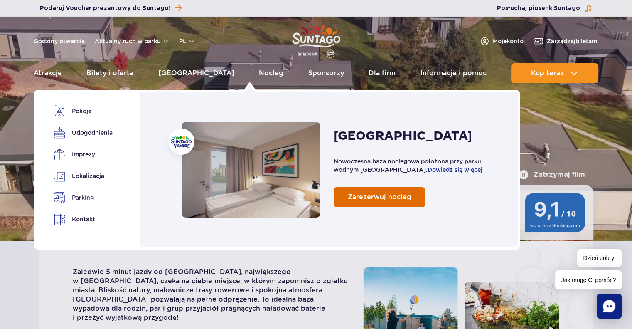
click at [379, 199] on span "Zarezerwuj nocleg" at bounding box center [380, 197] width 64 height 8
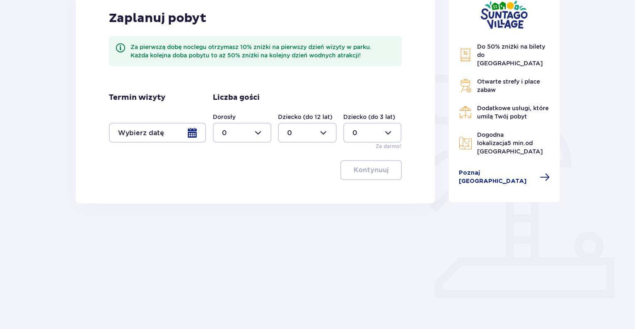
scroll to position [133, 0]
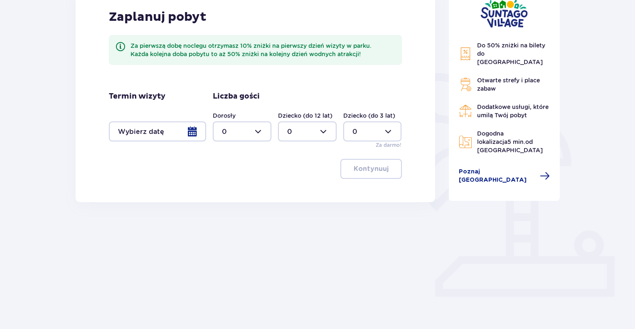
click at [261, 130] on div at bounding box center [242, 131] width 59 height 20
click at [228, 190] on div "2" at bounding box center [242, 191] width 40 height 9
type input "2"
click at [193, 128] on div at bounding box center [157, 131] width 97 height 20
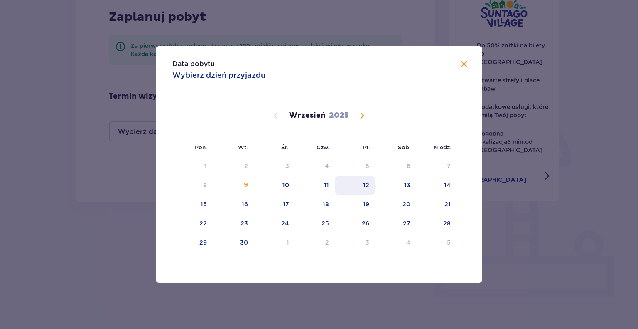
click at [371, 184] on div "12" at bounding box center [355, 185] width 40 height 18
click at [407, 186] on div "13" at bounding box center [407, 185] width 6 height 8
type input "[DATE] - [DATE]"
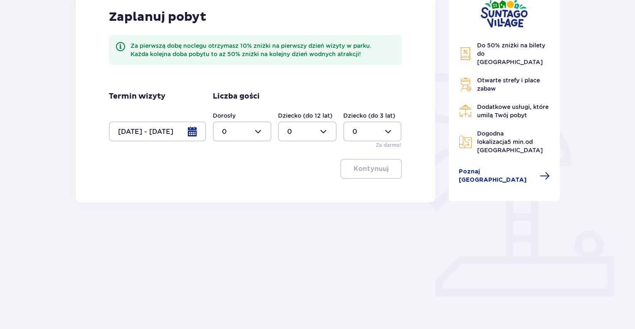
click at [265, 133] on div at bounding box center [242, 131] width 59 height 20
click at [238, 193] on div "2" at bounding box center [242, 191] width 40 height 9
type input "2"
click at [361, 170] on p "Kontynuuj" at bounding box center [371, 168] width 35 height 9
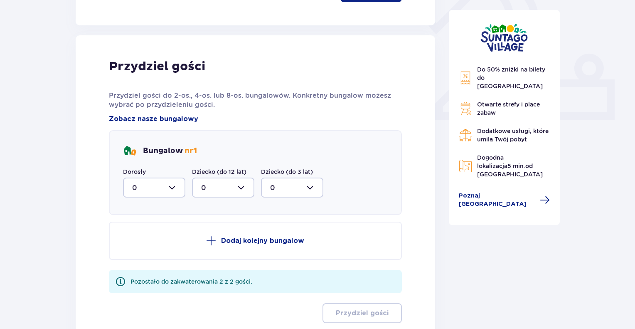
scroll to position [335, 0]
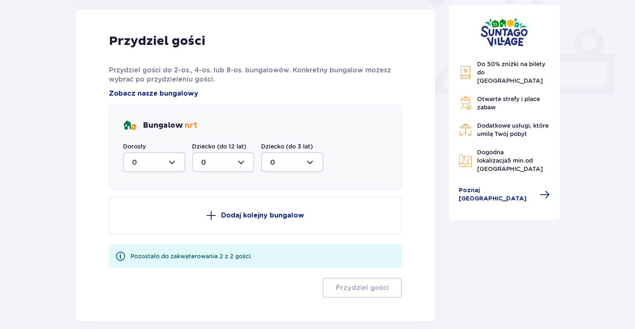
click at [171, 161] on div at bounding box center [154, 162] width 62 height 20
click at [141, 221] on div "2" at bounding box center [154, 222] width 44 height 9
type input "2"
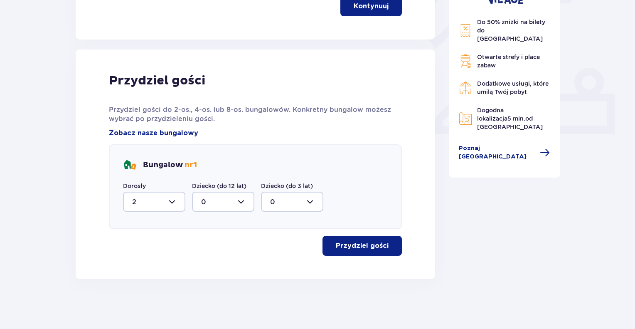
scroll to position [295, 0]
click at [329, 239] on button "Przydziel gości" at bounding box center [361, 246] width 79 height 20
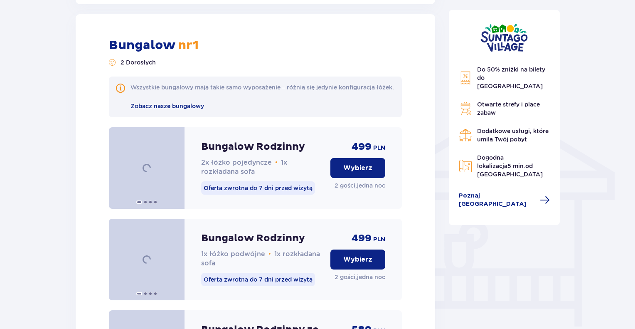
scroll to position [574, 0]
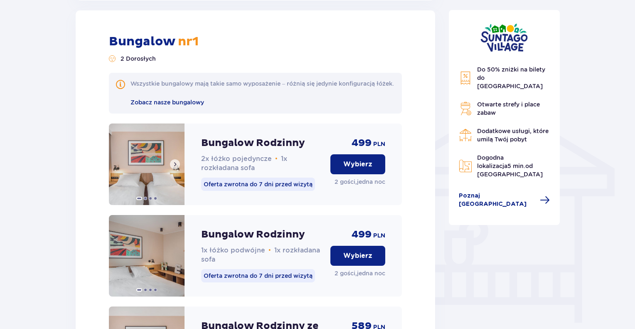
click at [136, 157] on img at bounding box center [147, 163] width 76 height 81
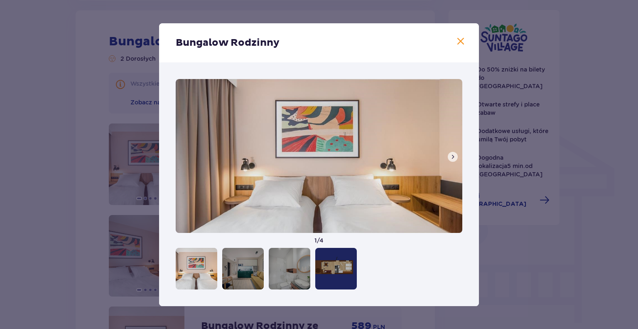
click at [455, 156] on span at bounding box center [452, 156] width 7 height 7
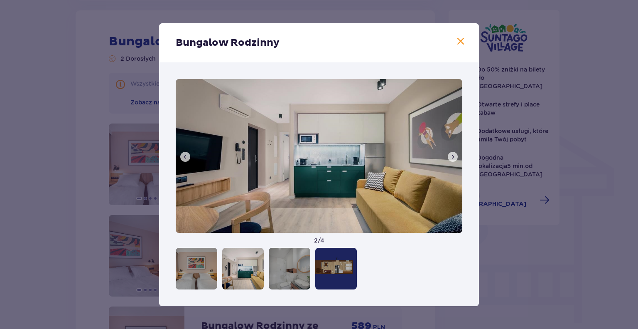
click at [455, 156] on span at bounding box center [452, 156] width 7 height 7
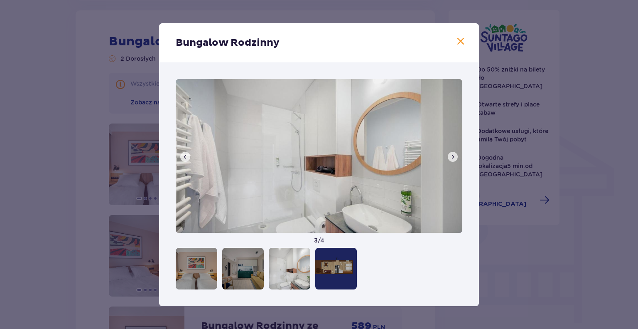
click at [455, 156] on span at bounding box center [452, 156] width 7 height 7
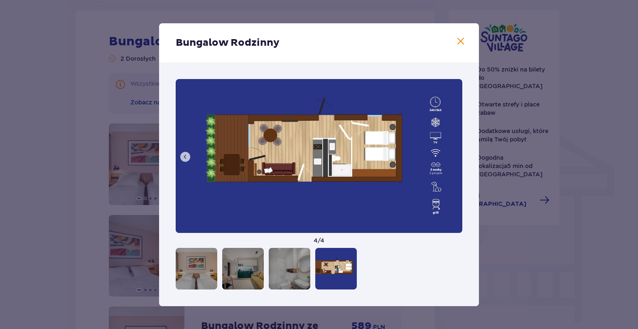
click at [189, 160] on button at bounding box center [185, 157] width 10 height 10
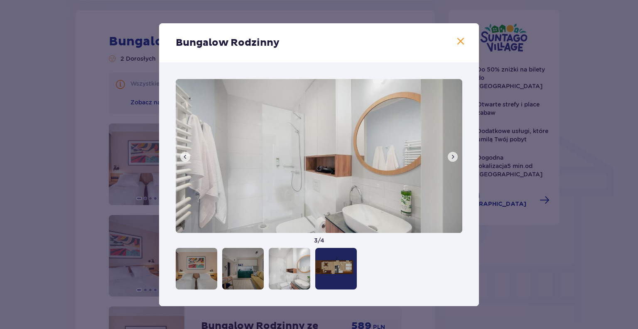
click at [189, 160] on button at bounding box center [185, 157] width 10 height 10
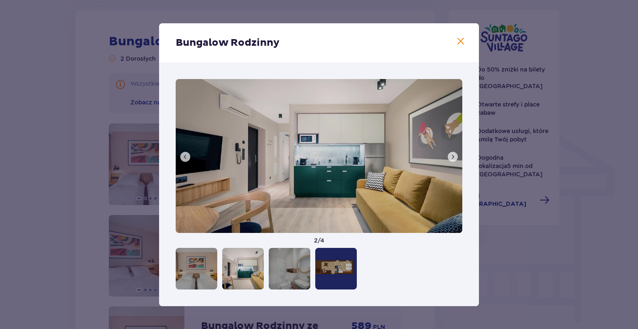
click at [189, 160] on button at bounding box center [185, 157] width 10 height 10
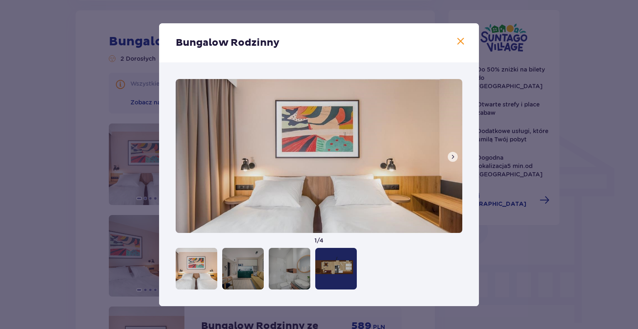
click at [189, 160] on img at bounding box center [319, 156] width 287 height 154
click at [454, 157] on span at bounding box center [452, 156] width 7 height 7
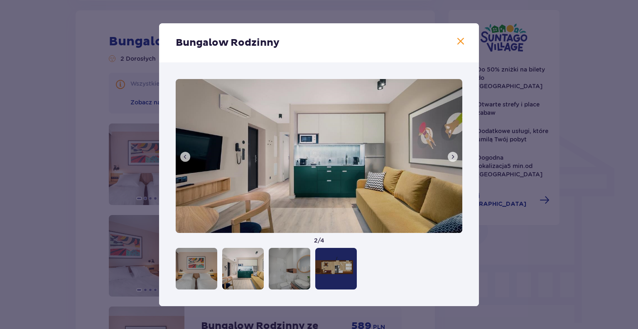
click at [454, 157] on span at bounding box center [452, 156] width 7 height 7
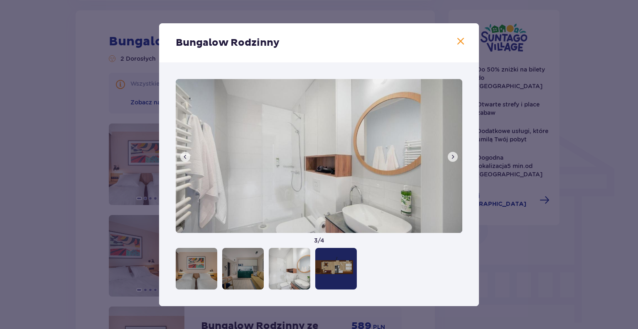
click at [181, 158] on button at bounding box center [185, 157] width 10 height 10
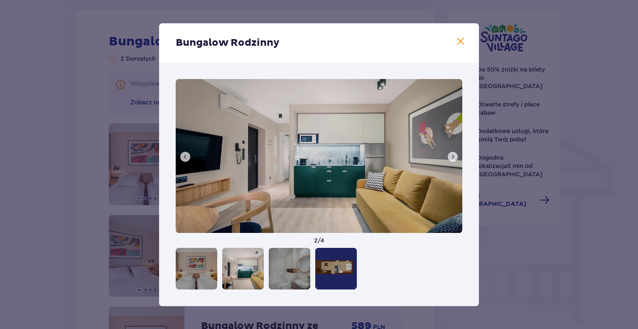
click at [452, 159] on span at bounding box center [452, 156] width 7 height 7
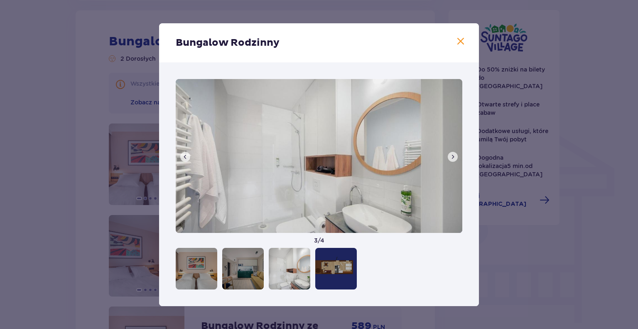
click at [452, 159] on span at bounding box center [452, 156] width 7 height 7
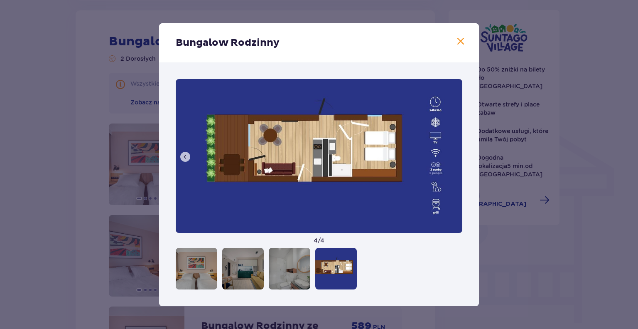
click at [460, 39] on span at bounding box center [461, 42] width 10 height 10
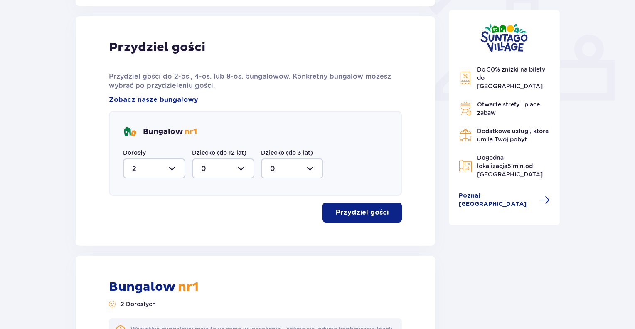
scroll to position [241, 0]
